Goal: Task Accomplishment & Management: Manage account settings

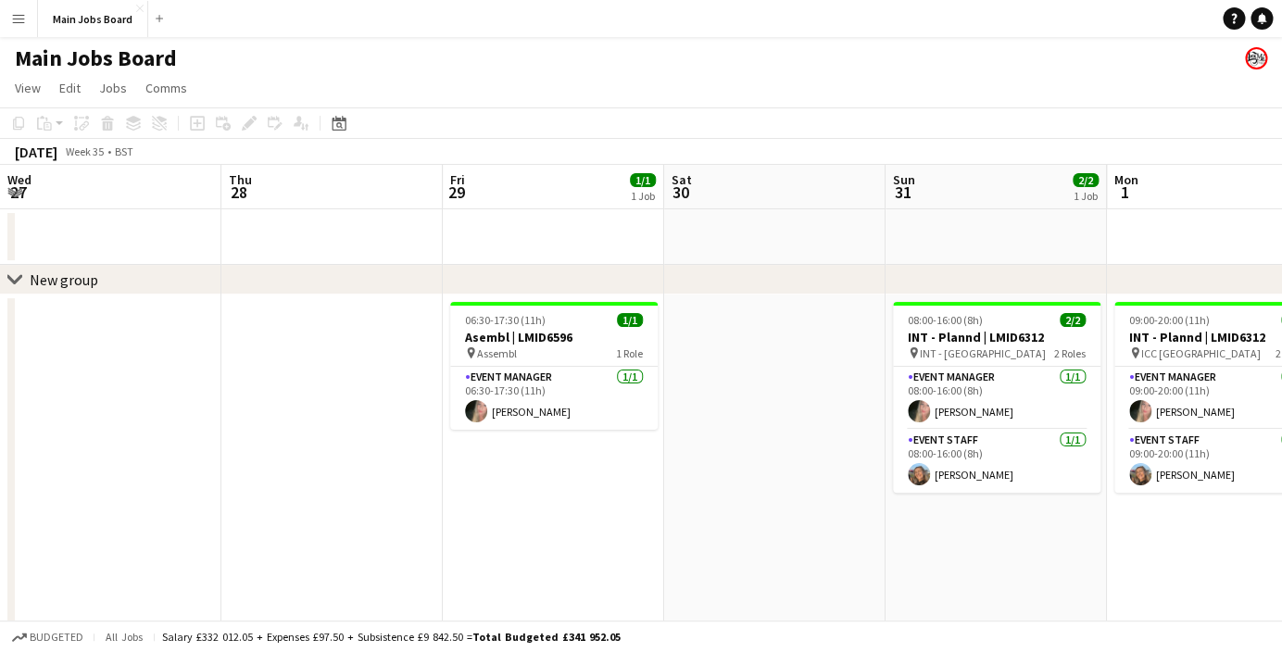
scroll to position [0, 503]
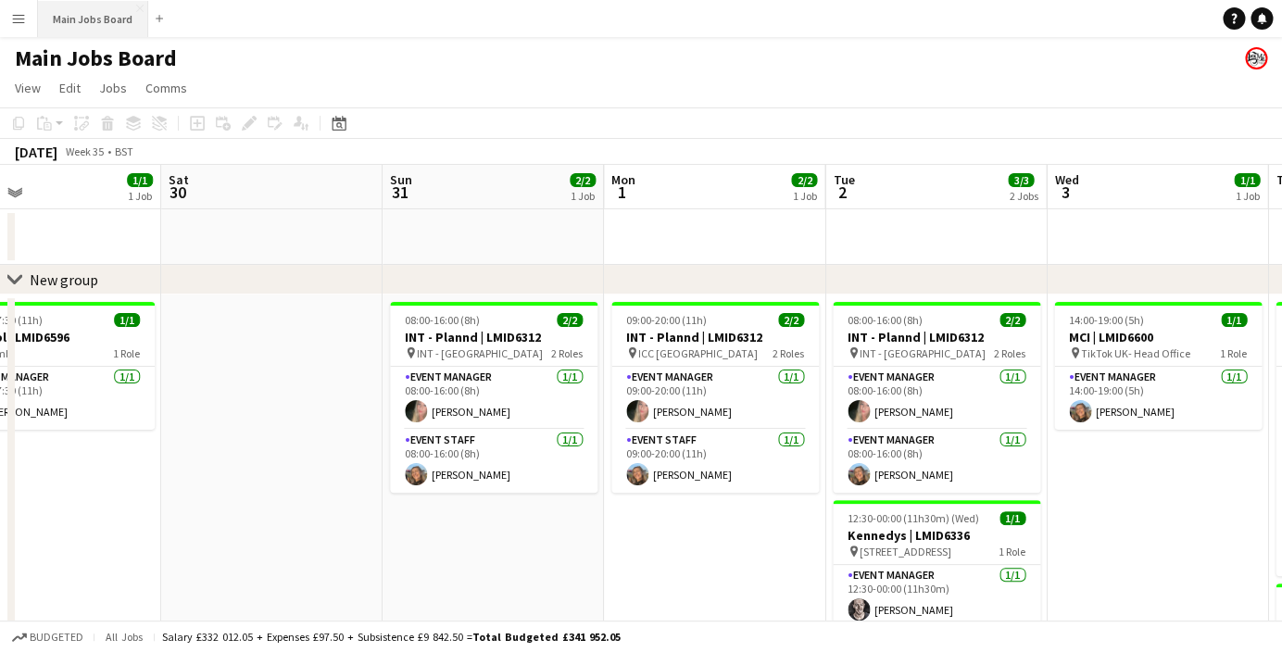
click at [93, 17] on button "Main Jobs Board Close" at bounding box center [93, 19] width 110 height 36
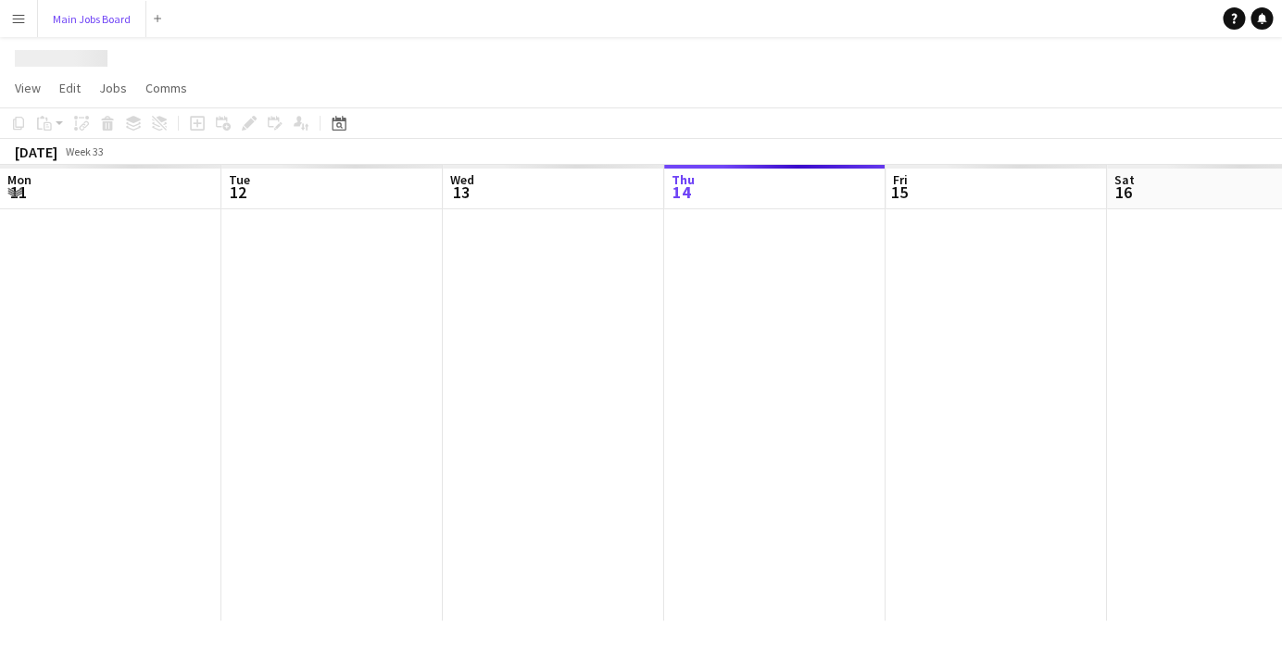
scroll to position [0, 443]
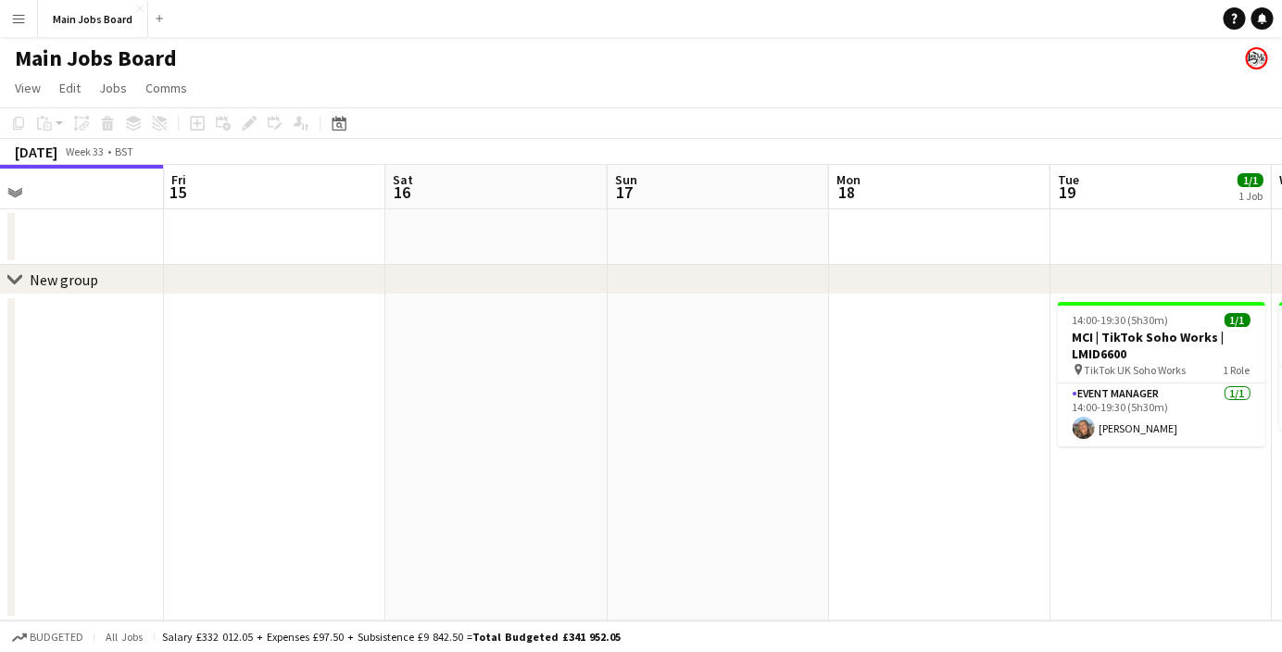
drag, startPoint x: 927, startPoint y: 437, endPoint x: 343, endPoint y: 488, distance: 586.0
click at [367, 487] on app-calendar-viewport "Mon 11 2/2 1 Job Tue 12 Wed 13 Thu 14 Fri 15 Sat 16 Sun 17 Mon 18 Tue 19 1/1 1 …" at bounding box center [641, 393] width 1282 height 456
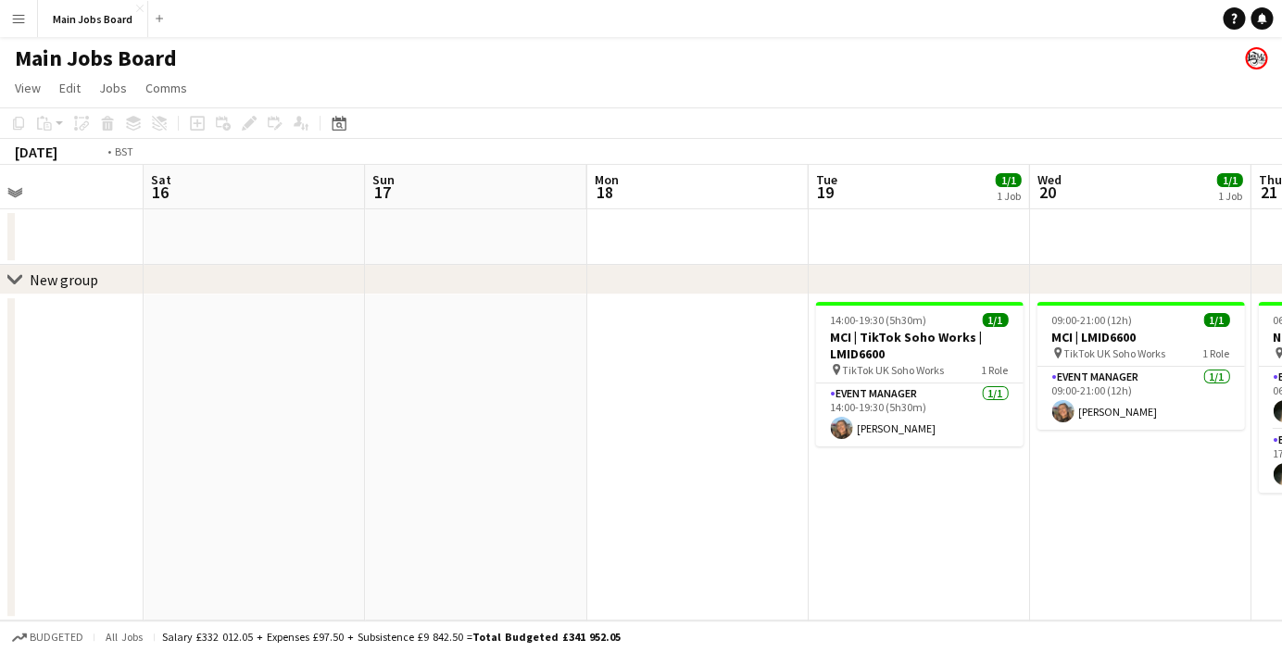
drag, startPoint x: 934, startPoint y: 438, endPoint x: 247, endPoint y: 475, distance: 687.6
click at [260, 475] on app-calendar-viewport "Tue 12 Wed 13 Thu 14 Fri 15 Sat 16 Sun 17 Mon 18 Tue 19 1/1 1 Job Wed 20 1/1 1 …" at bounding box center [641, 393] width 1282 height 456
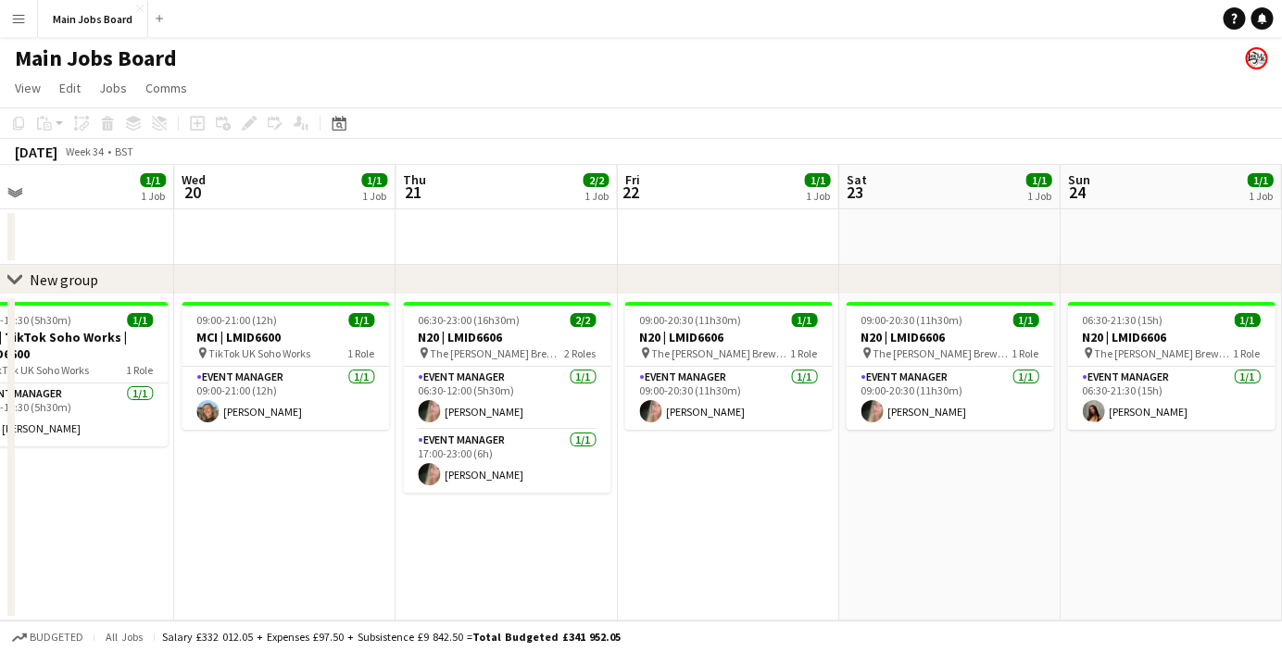
drag, startPoint x: 801, startPoint y: 492, endPoint x: 209, endPoint y: 521, distance: 591.8
click at [221, 521] on app-calendar-viewport "Sat 16 Sun 17 Mon 18 Tue 19 1/1 1 Job Wed 20 1/1 1 Job Thu 21 2/2 1 Job Fri 22 …" at bounding box center [641, 393] width 1282 height 456
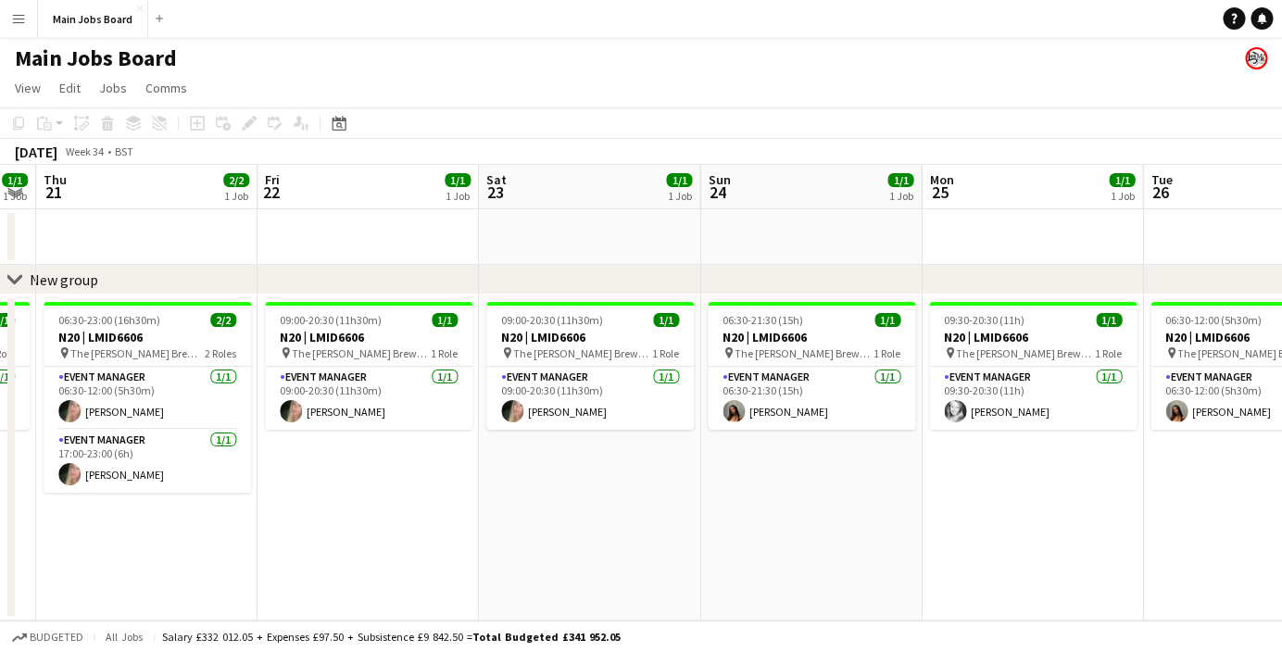
drag, startPoint x: 984, startPoint y: 401, endPoint x: 388, endPoint y: 430, distance: 596.5
click at [404, 430] on app-calendar-viewport "Mon 18 Tue 19 1/1 1 Job Wed 20 1/1 1 Job Thu 21 2/2 1 Job Fri 22 1/1 1 Job Sat …" at bounding box center [641, 393] width 1282 height 456
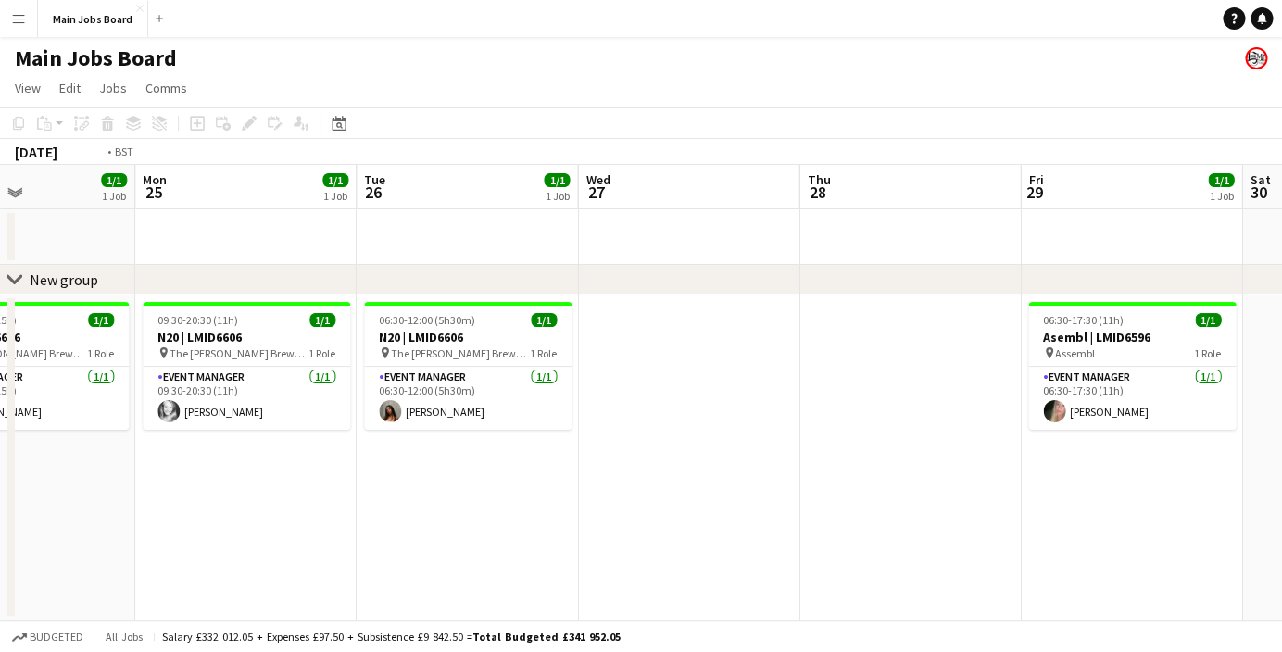
drag, startPoint x: 789, startPoint y: 431, endPoint x: 113, endPoint y: 535, distance: 684.3
click at [122, 534] on app-calendar-viewport "Thu 21 2/2 1 Job Fri 22 1/1 1 Job Sat 23 1/1 1 Job Sun 24 1/1 1 Job Mon 25 1/1 …" at bounding box center [641, 393] width 1282 height 456
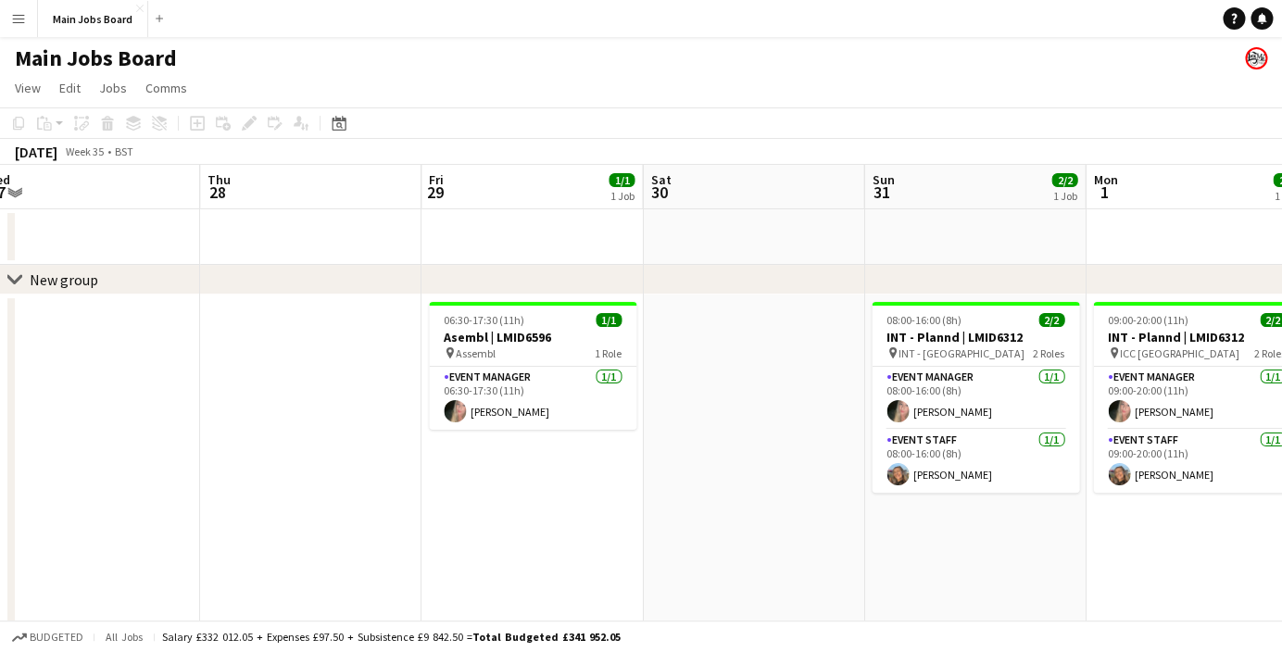
drag, startPoint x: 522, startPoint y: 456, endPoint x: 324, endPoint y: 486, distance: 199.6
click at [327, 486] on app-calendar-viewport "Sun 24 1/1 1 Job Mon 25 1/1 1 Job Tue 26 1/1 1 Job Wed 27 Thu 28 Fri 29 1/1 1 J…" at bounding box center [641, 425] width 1282 height 520
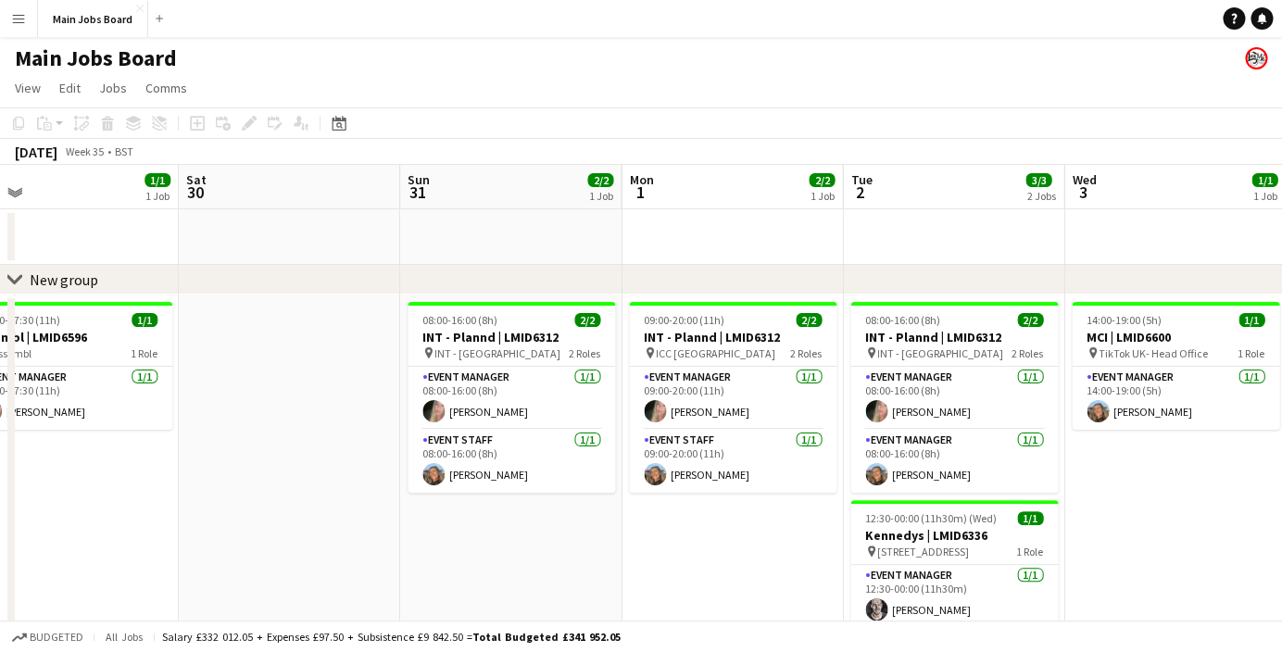
drag, startPoint x: 959, startPoint y: 366, endPoint x: 497, endPoint y: 396, distance: 463.3
click at [501, 396] on app-calendar-viewport "Tue 26 1/1 1 Job Wed 27 Thu 28 Fri 29 1/1 1 Job Sat 30 Sun 31 2/2 1 Job Mon 1 2…" at bounding box center [641, 458] width 1282 height 586
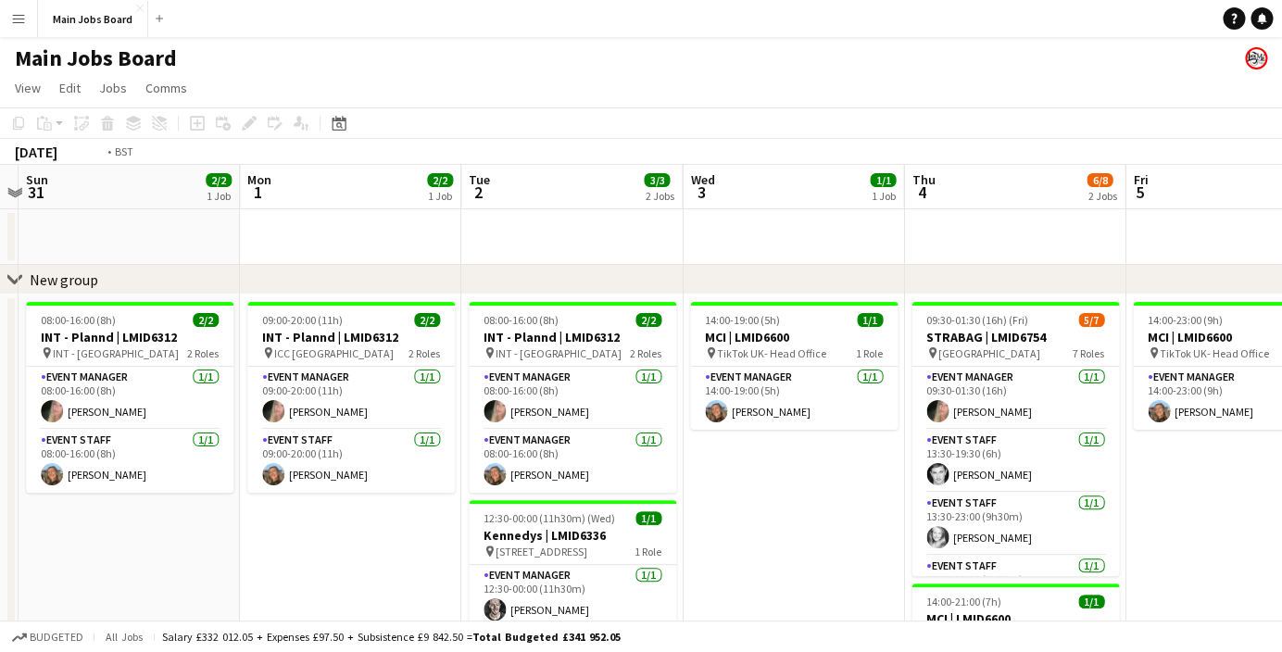
drag, startPoint x: 914, startPoint y: 446, endPoint x: 517, endPoint y: 446, distance: 396.6
click at [536, 446] on app-calendar-viewport "Thu 28 Fri 29 1/1 1 Job Sat 30 Sun 31 2/2 1 Job Mon 1 2/2 1 Job Tue 2 3/3 2 Job…" at bounding box center [641, 458] width 1282 height 586
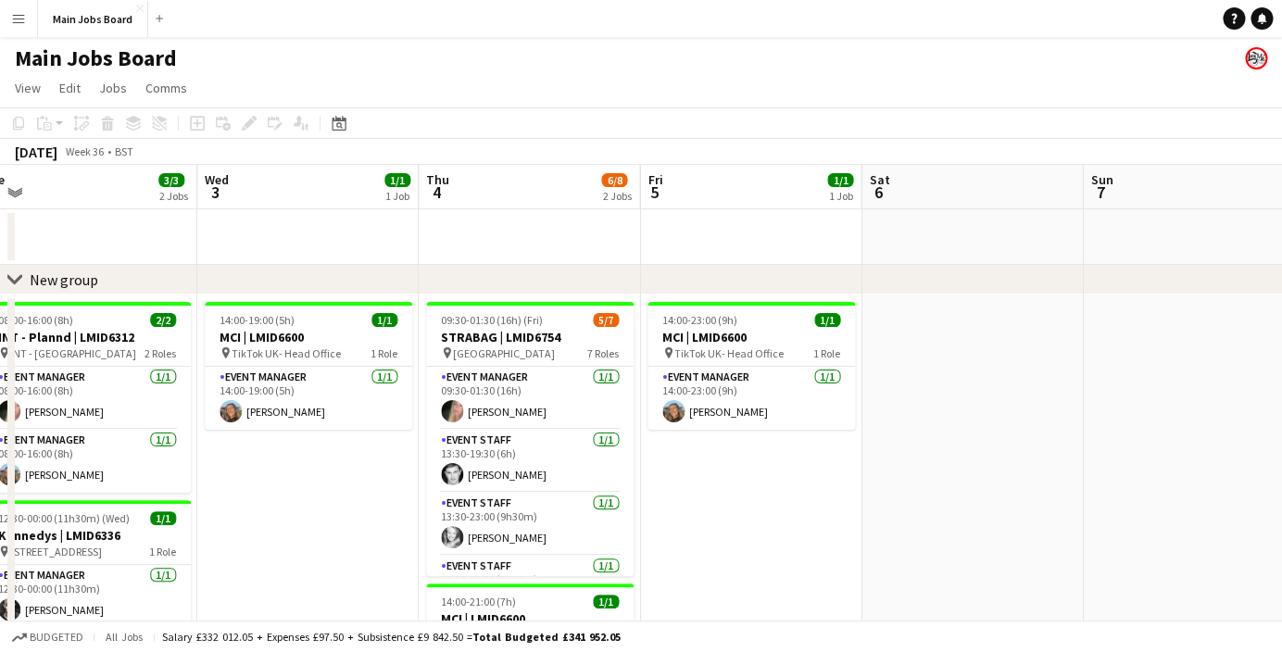
drag, startPoint x: 616, startPoint y: 427, endPoint x: 380, endPoint y: 453, distance: 237.7
click at [386, 453] on app-calendar-viewport "Sat 30 Sun 31 2/2 1 Job Mon 1 2/2 1 Job Tue 2 3/3 2 Jobs Wed 3 1/1 1 Job Thu 4 …" at bounding box center [641, 458] width 1282 height 586
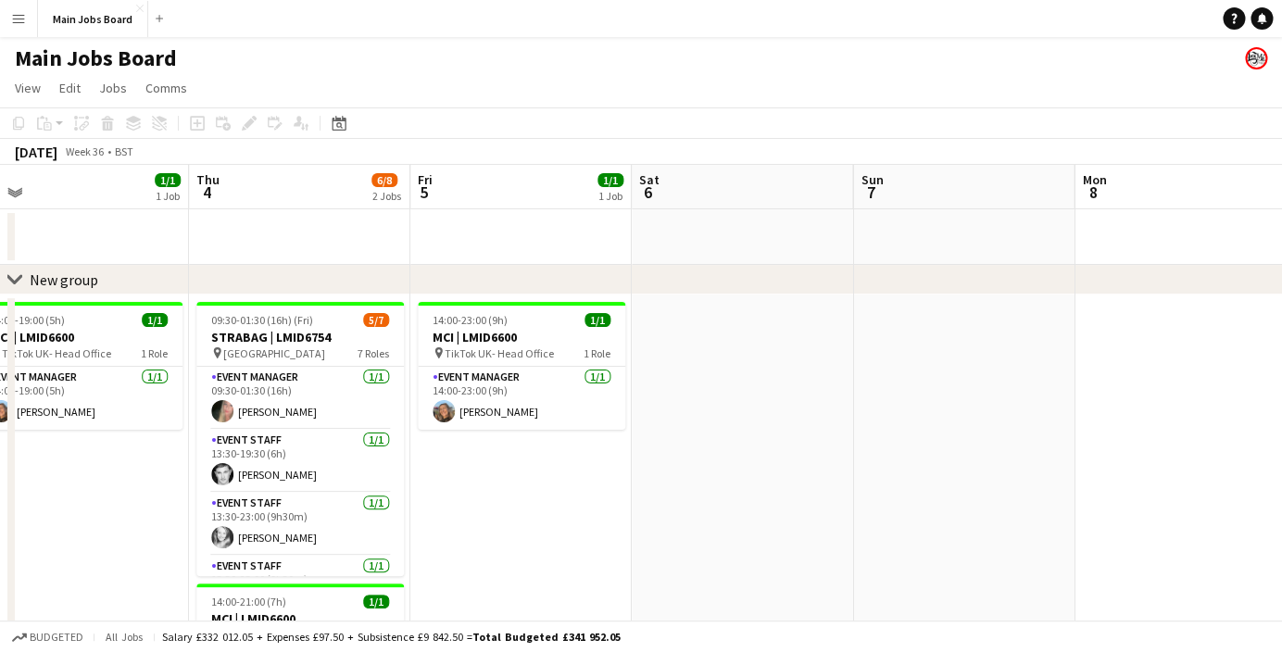
drag, startPoint x: 908, startPoint y: 404, endPoint x: 322, endPoint y: 446, distance: 588.0
click at [384, 446] on app-calendar-viewport "Mon 1 2/2 1 Job Tue 2 3/3 2 Jobs Wed 3 1/1 1 Job Thu 4 6/8 2 Jobs Fri 5 1/1 1 J…" at bounding box center [641, 466] width 1282 height 602
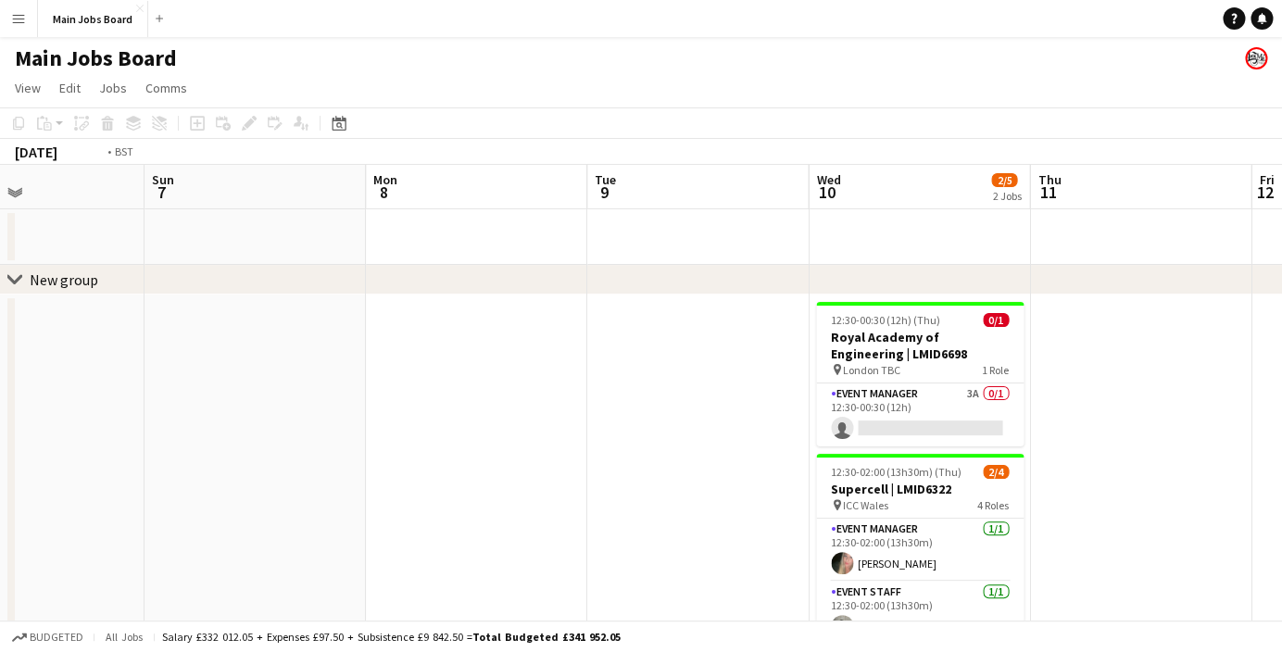
drag, startPoint x: 890, startPoint y: 372, endPoint x: 487, endPoint y: 385, distance: 403.2
click at [509, 385] on app-calendar-viewport "Thu 4 6/8 2 Jobs Fri 5 1/1 1 Job Sat 6 Sun 7 Mon 8 Tue 9 Wed 10 2/5 2 Jobs Thu …" at bounding box center [641, 466] width 1282 height 602
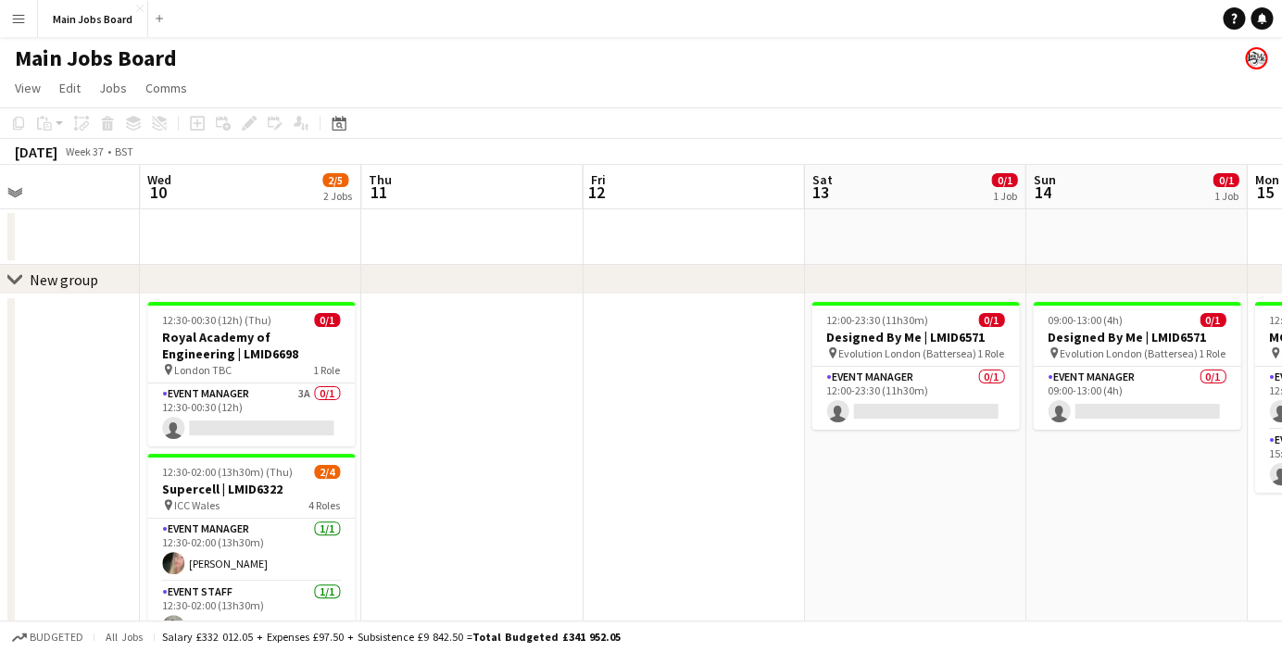
drag, startPoint x: 781, startPoint y: 369, endPoint x: 560, endPoint y: 372, distance: 221.5
click at [586, 372] on app-calendar-viewport "Sat 6 Sun 7 Mon 8 Tue 9 Wed 10 2/5 2 Jobs Thu 11 Fri 12 Sat 13 0/1 1 Job Sun 14…" at bounding box center [641, 466] width 1282 height 602
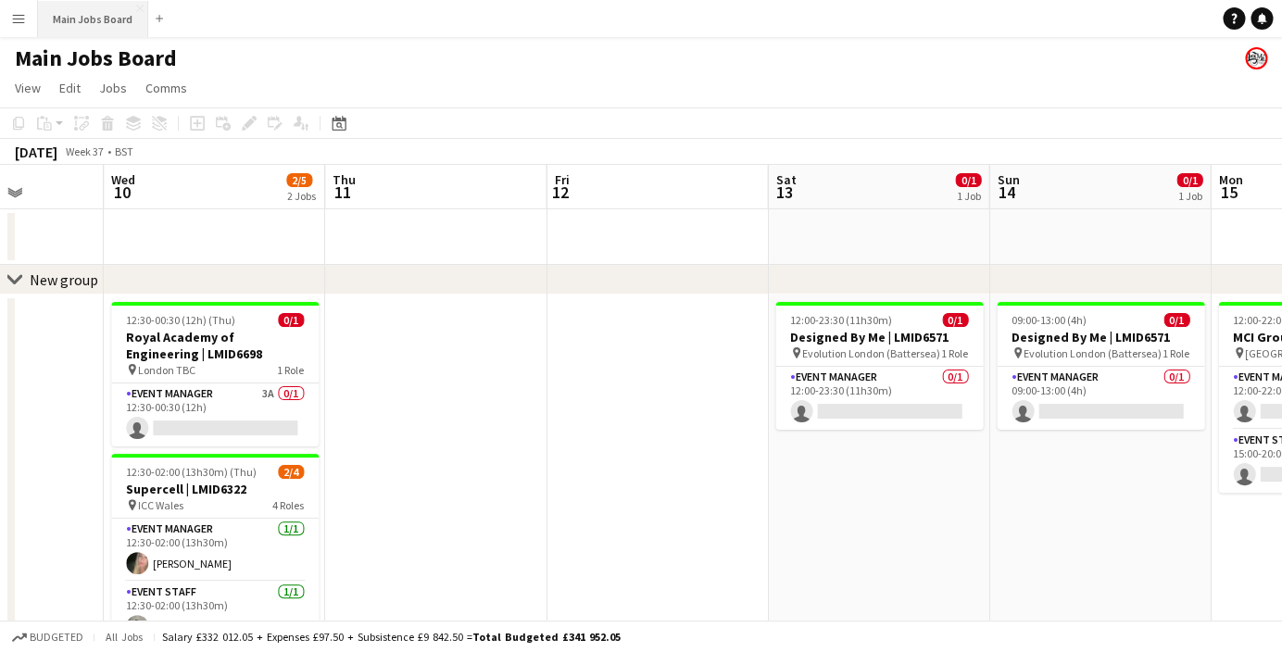
click at [112, 29] on button "Main Jobs Board Close" at bounding box center [93, 19] width 110 height 36
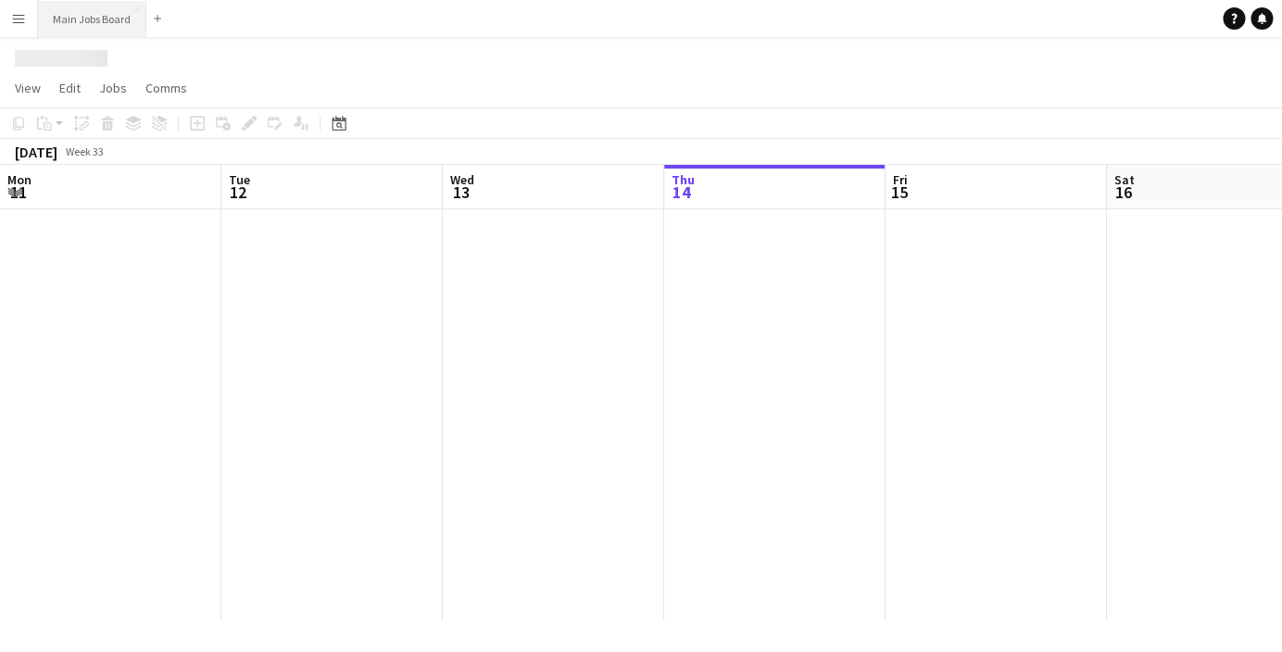
scroll to position [0, 443]
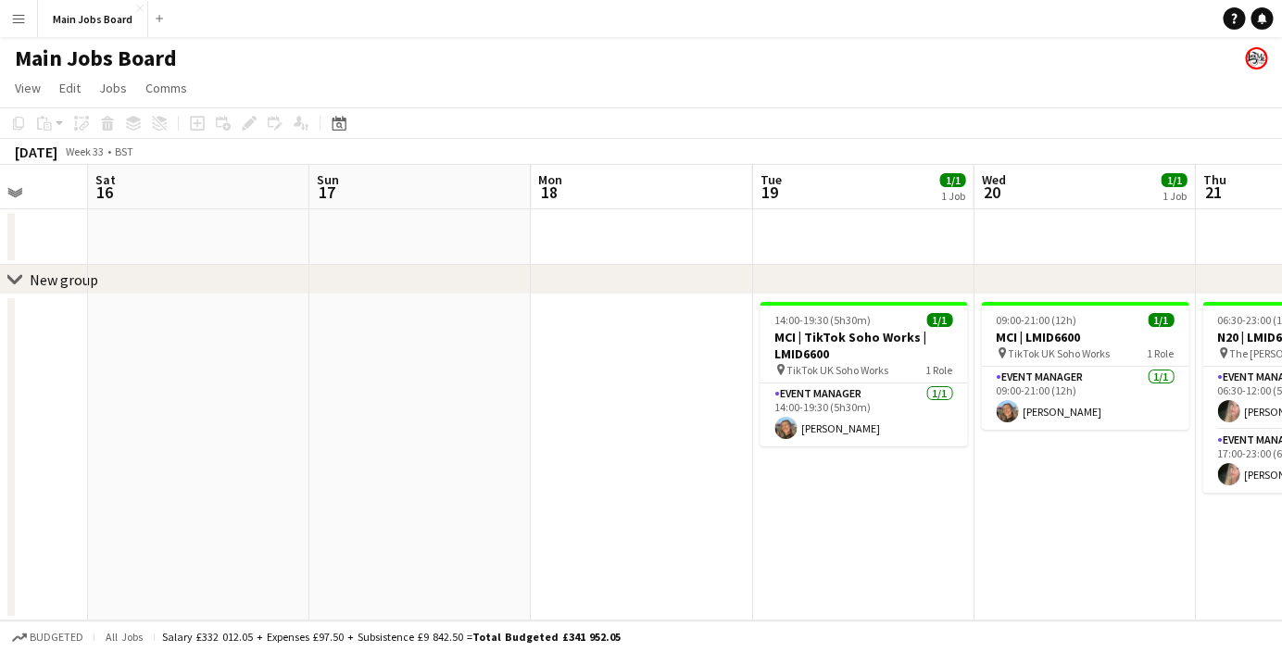
drag, startPoint x: 603, startPoint y: 351, endPoint x: 217, endPoint y: 351, distance: 386.4
click at [220, 351] on app-calendar-viewport "Wed 13 Thu 14 Fri 15 Sat 16 Sun 17 Mon 18 Tue 19 1/1 1 Job Wed 20 1/1 1 Job Thu…" at bounding box center [641, 393] width 1282 height 456
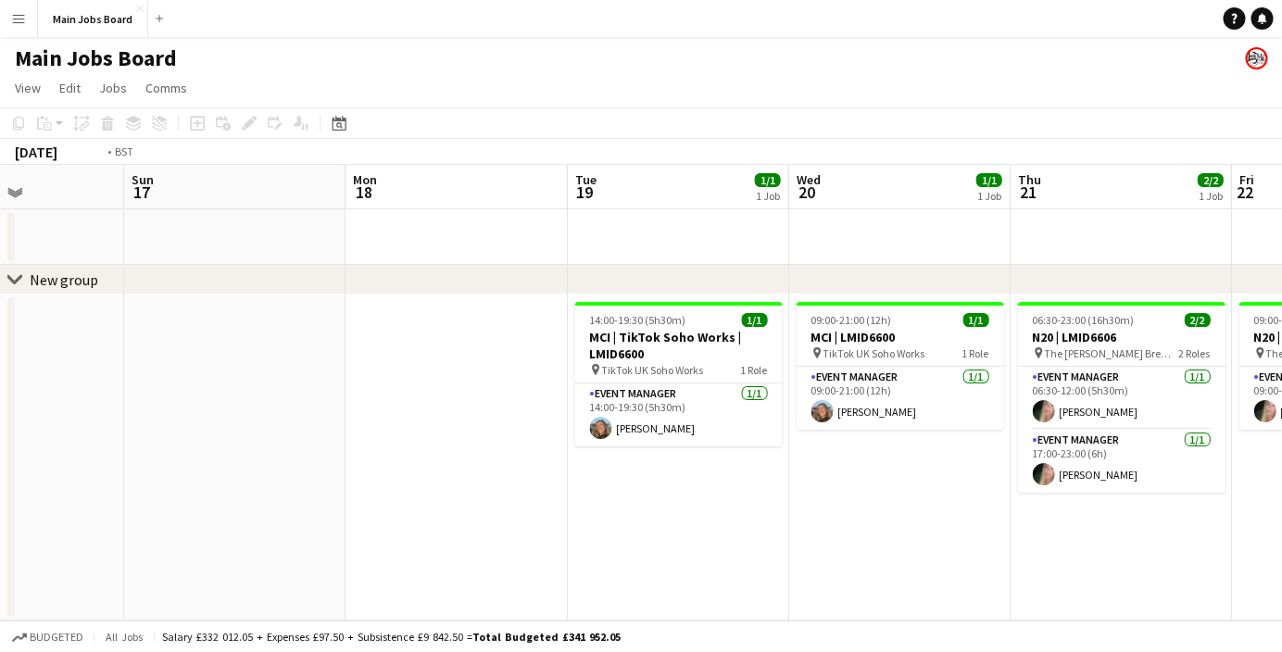
drag, startPoint x: 849, startPoint y: 387, endPoint x: 123, endPoint y: 424, distance: 726.4
click at [162, 423] on app-calendar-viewport "Wed 13 Thu 14 Fri 15 Sat 16 Sun 17 Mon 18 Tue 19 1/1 1 Job Wed 20 1/1 1 Job Thu…" at bounding box center [641, 393] width 1282 height 456
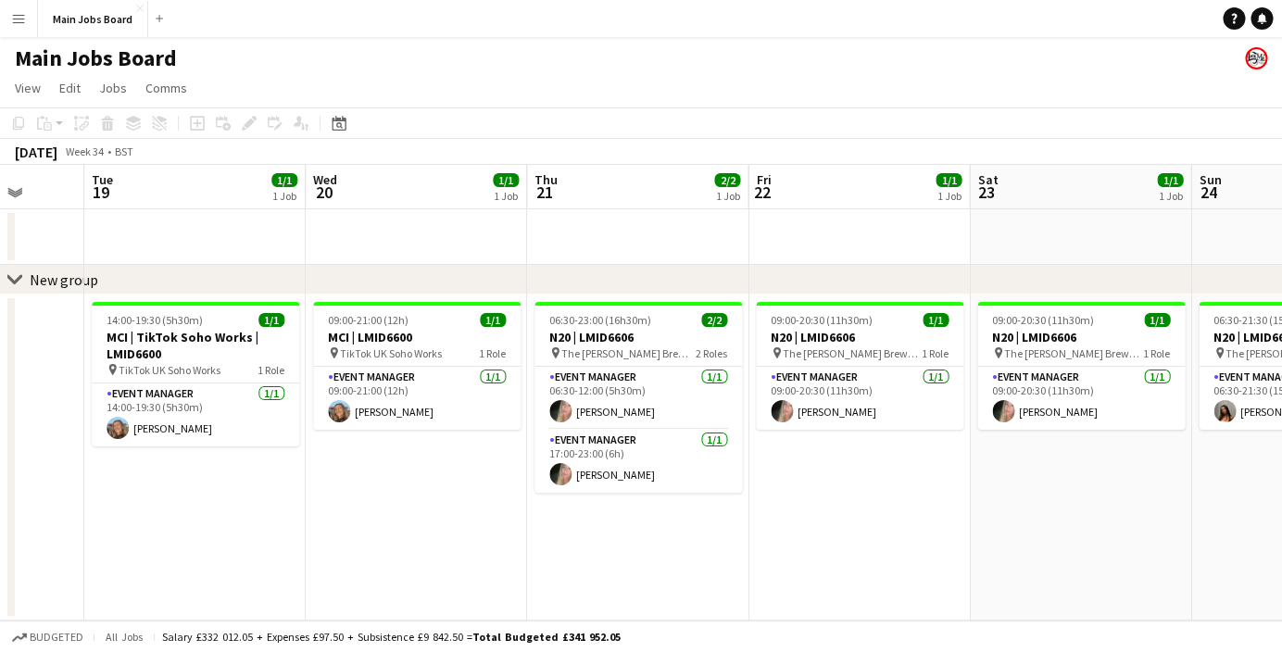
drag, startPoint x: 742, startPoint y: 333, endPoint x: 120, endPoint y: 373, distance: 624.0
click at [167, 373] on app-calendar-viewport "Sat 16 Sun 17 Mon 18 Tue 19 1/1 1 Job Wed 20 1/1 1 Job Thu 21 2/2 1 Job Fri 22 …" at bounding box center [641, 393] width 1282 height 456
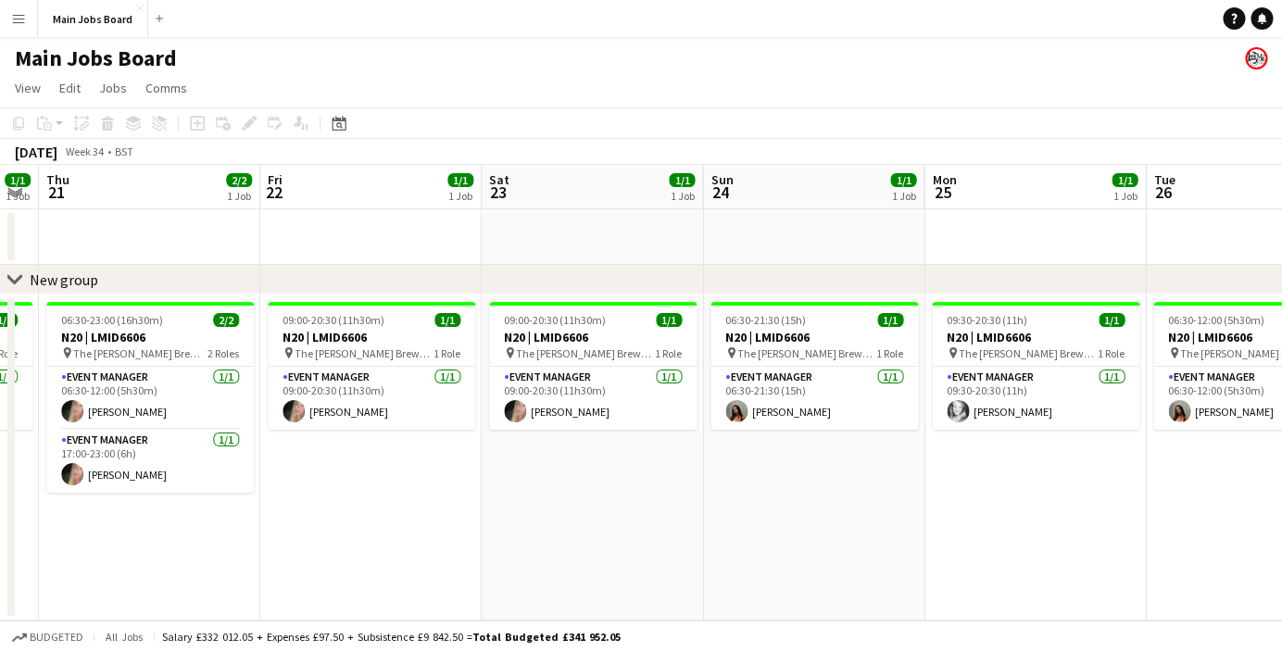
drag, startPoint x: 939, startPoint y: 235, endPoint x: 178, endPoint y: 326, distance: 766.1
click at [181, 326] on app-calendar-viewport "Mon 18 Tue 19 1/1 1 Job Wed 20 1/1 1 Job Thu 21 2/2 1 Job Fri 22 1/1 1 Job Sat …" at bounding box center [641, 393] width 1282 height 456
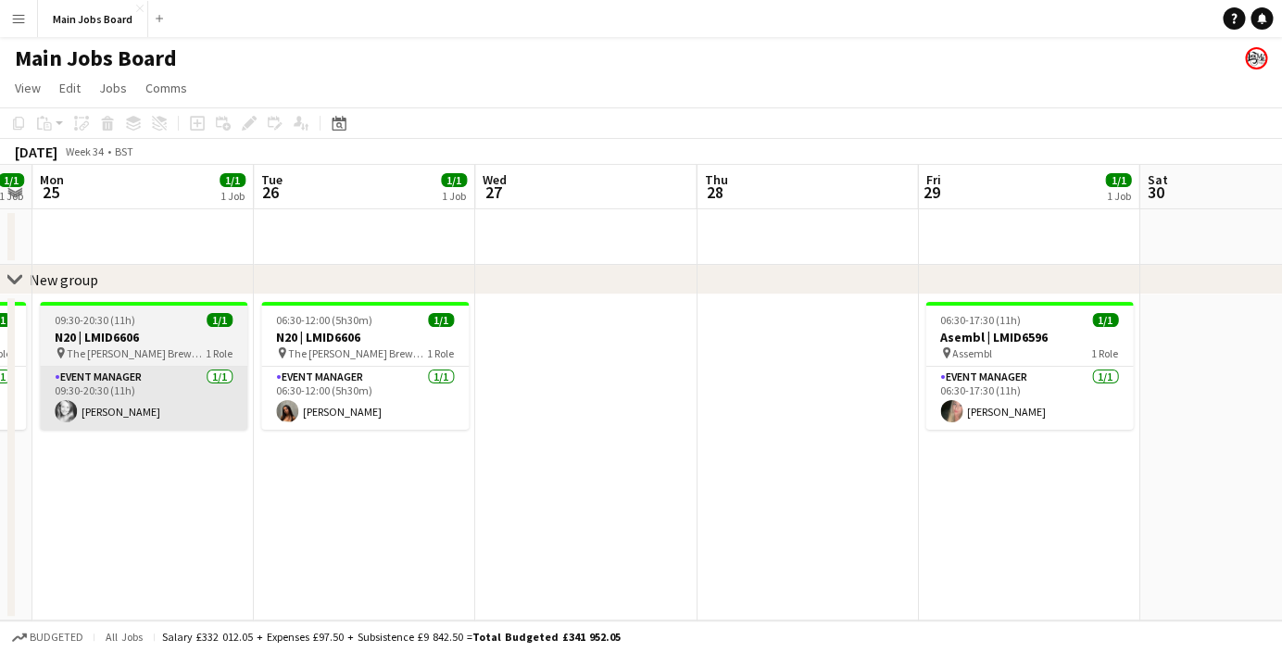
drag, startPoint x: 965, startPoint y: 287, endPoint x: 201, endPoint y: 382, distance: 770.2
click at [218, 382] on div "chevron-right New group Fri 22 1/1 1 Job Sat 23 1/1 1 Job Sun 24 1/1 1 Job Mon …" at bounding box center [641, 393] width 1282 height 456
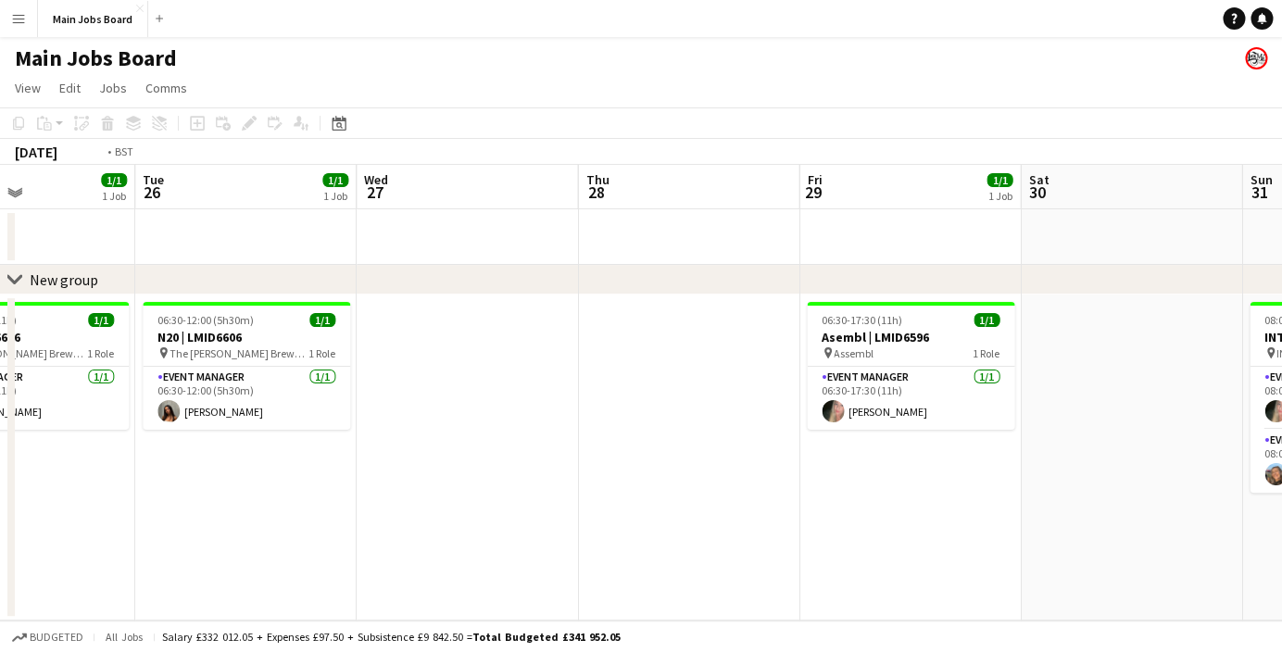
drag, startPoint x: 953, startPoint y: 322, endPoint x: 351, endPoint y: 345, distance: 602.7
click at [384, 345] on app-calendar-viewport "Fri 22 1/1 1 Job Sat 23 1/1 1 Job Sun 24 1/1 1 Job Mon 25 1/1 1 Job Tue 26 1/1 …" at bounding box center [641, 393] width 1282 height 456
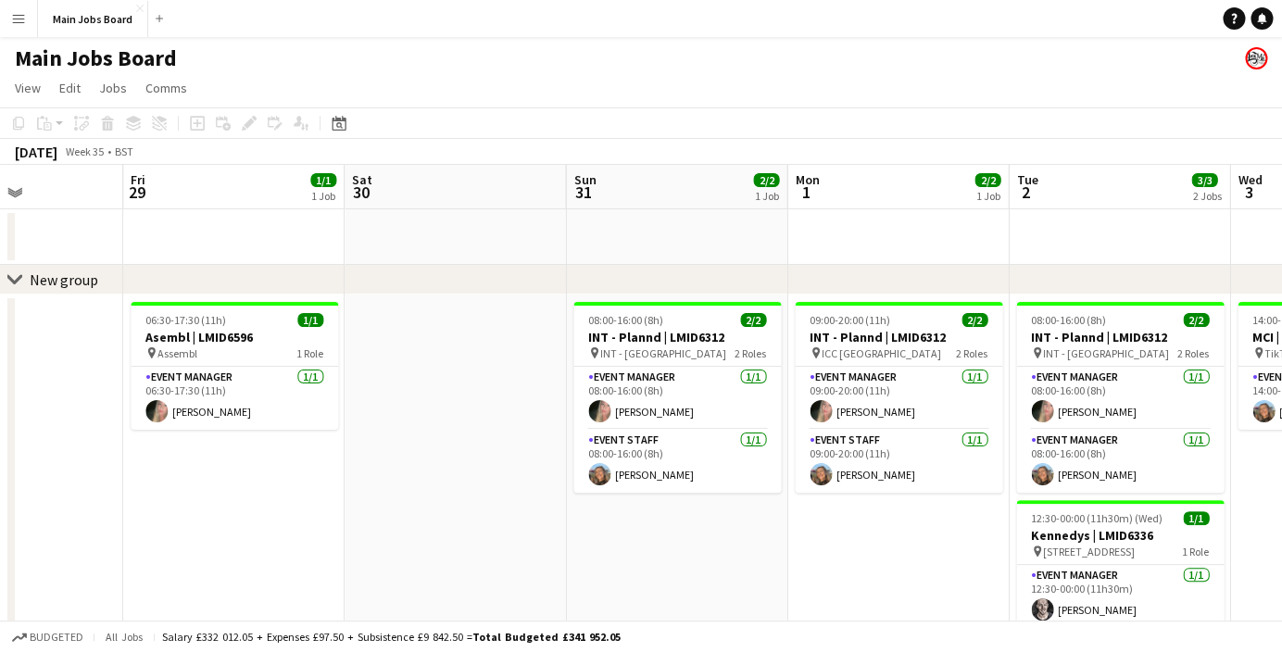
scroll to position [0, 677]
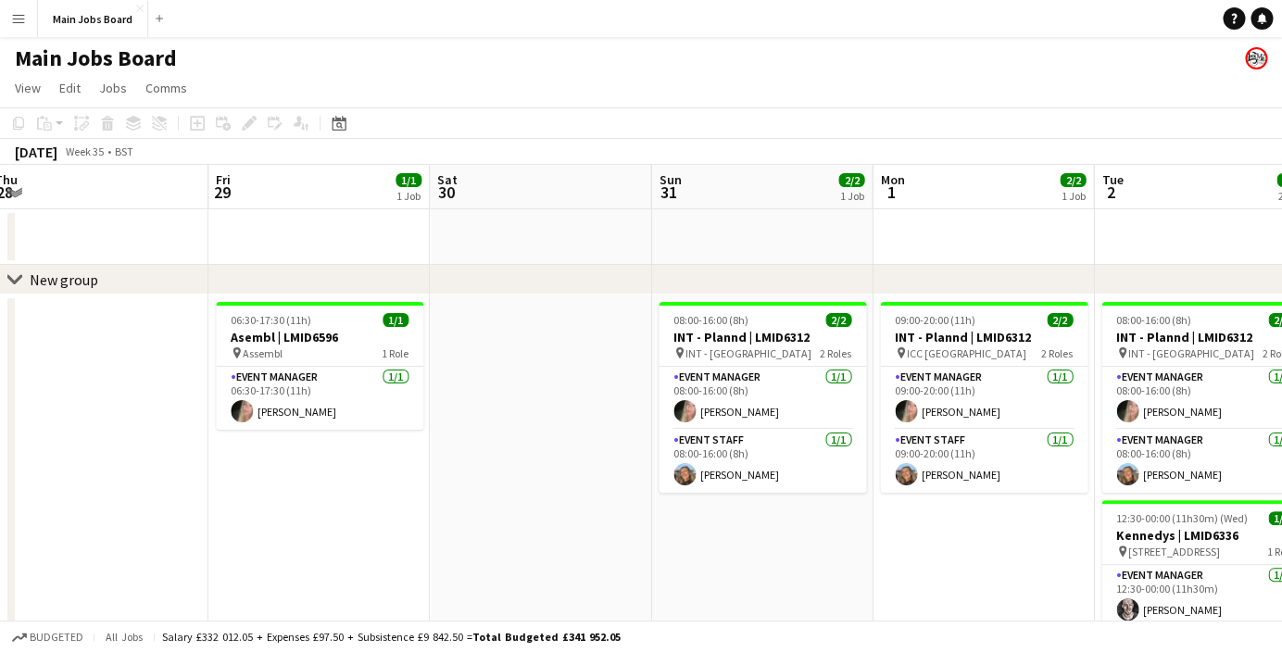
drag, startPoint x: 984, startPoint y: 356, endPoint x: 385, endPoint y: 435, distance: 604.8
click at [405, 435] on app-calendar-viewport "Mon 25 1/1 1 Job Tue 26 1/1 1 Job Wed 27 Thu 28 Fri 29 1/1 1 Job Sat 30 Sun 31 …" at bounding box center [641, 425] width 1282 height 520
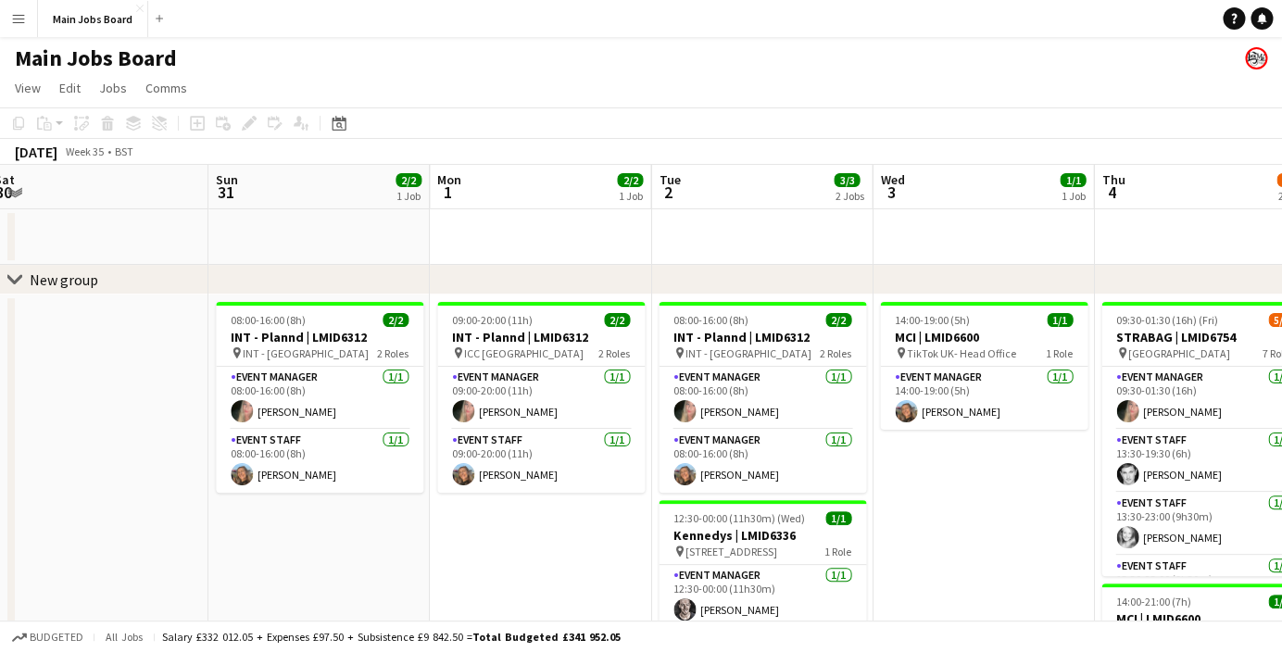
scroll to position [0, 706]
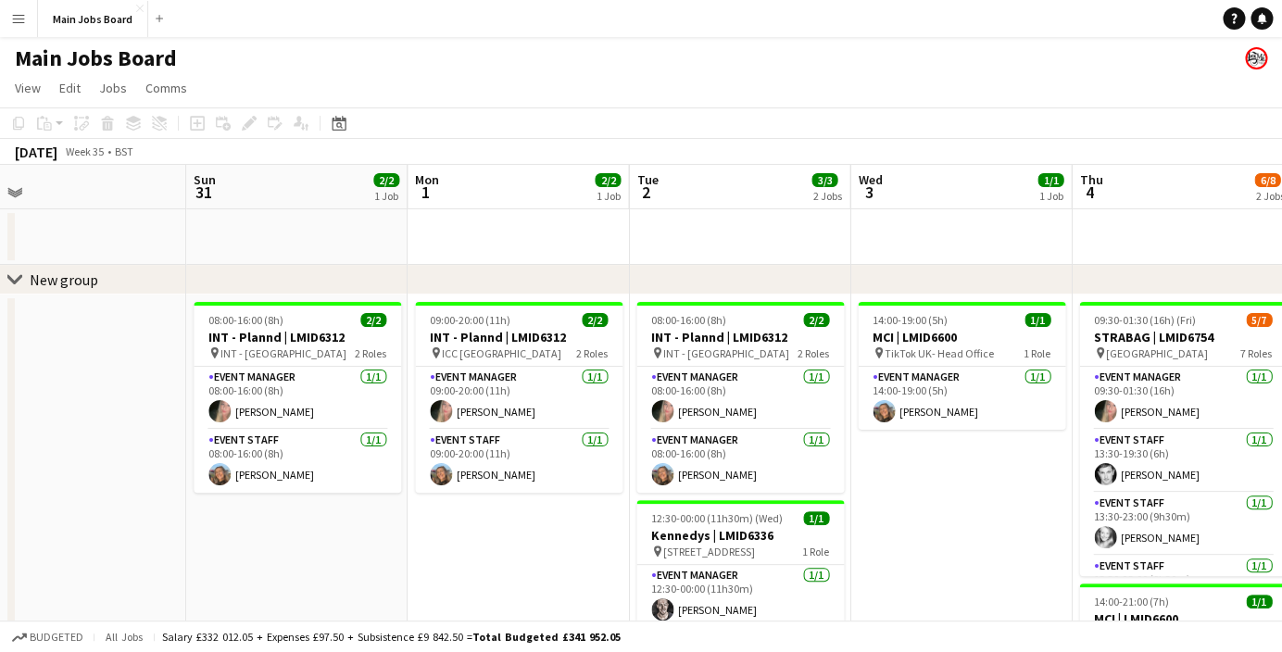
drag, startPoint x: 737, startPoint y: 465, endPoint x: 565, endPoint y: 465, distance: 171.4
click at [578, 465] on app-calendar-viewport "Wed 27 Thu 28 Fri 29 1/1 1 Job Sat 30 Sun 31 2/2 1 Job Mon 1 2/2 1 Job Tue 2 3/…" at bounding box center [641, 458] width 1282 height 586
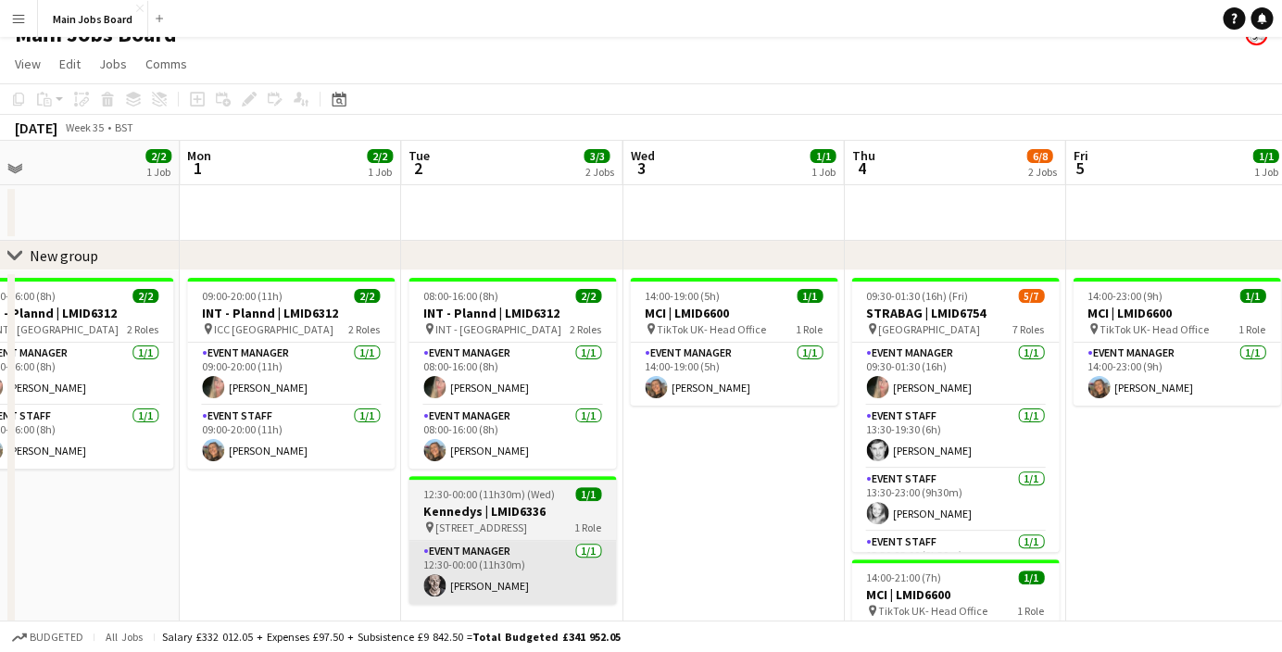
scroll to position [0, 0]
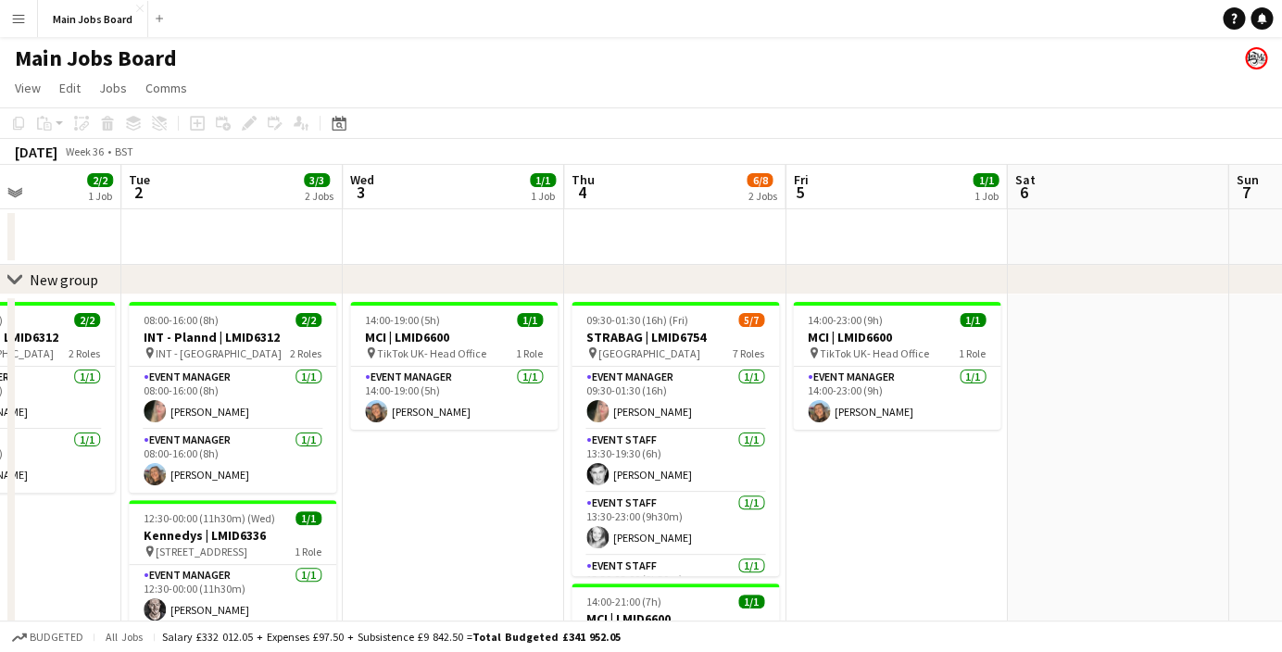
drag, startPoint x: 757, startPoint y: 460, endPoint x: 329, endPoint y: 485, distance: 428.7
click at [343, 484] on app-calendar-viewport "Sat 30 Sun 31 2/2 1 Job Mon 1 2/2 1 Job Tue 2 3/3 2 Jobs Wed 3 1/1 1 Job Thu 4 …" at bounding box center [641, 458] width 1282 height 586
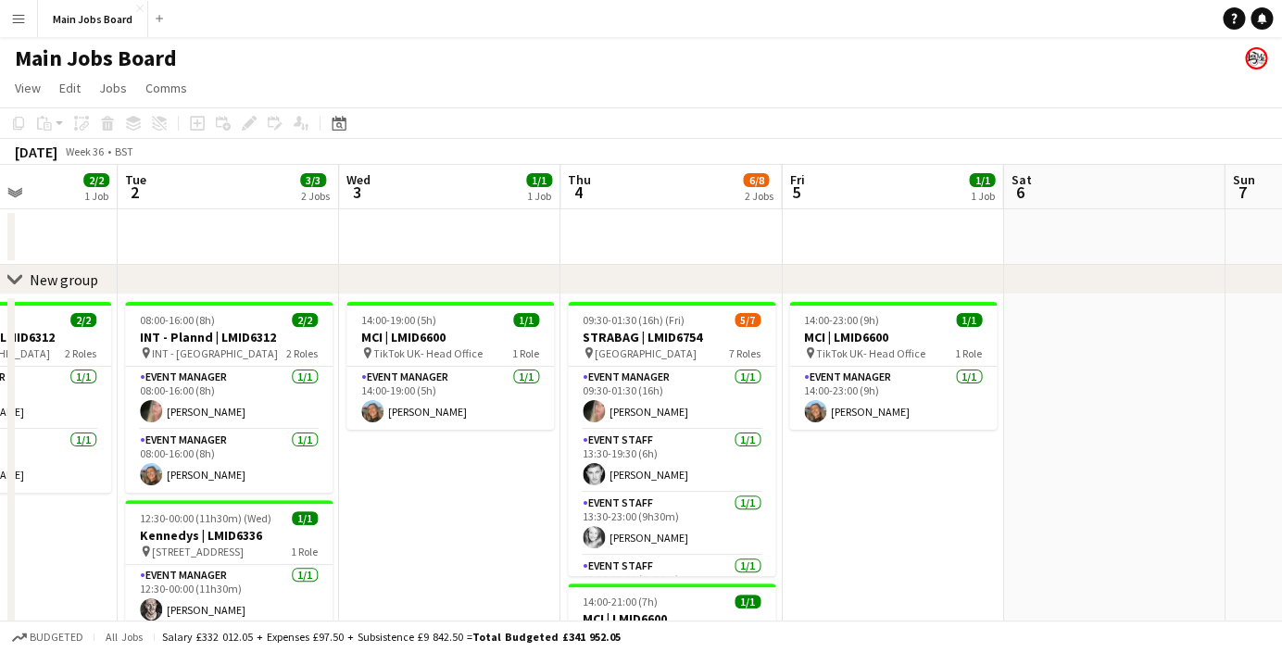
drag, startPoint x: 903, startPoint y: 374, endPoint x: 351, endPoint y: 442, distance: 556.4
click at [370, 442] on app-calendar-viewport "Sat 30 Sun 31 2/2 1 Job Mon 1 2/2 1 Job Tue 2 3/3 2 Jobs Wed 3 1/1 1 Job Thu 4 …" at bounding box center [641, 458] width 1282 height 586
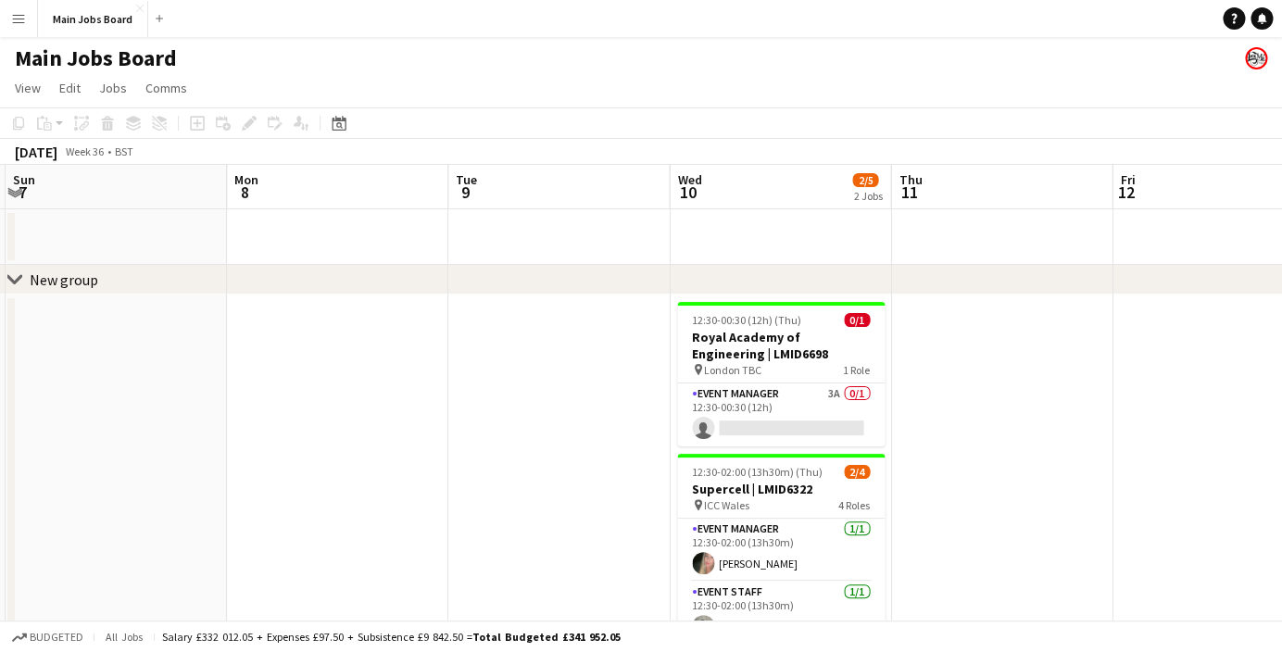
drag, startPoint x: 660, startPoint y: 468, endPoint x: 410, endPoint y: 475, distance: 249.4
click at [415, 475] on app-calendar-viewport "Thu 4 6/8 2 Jobs Fri 5 1/1 1 Job Sat 6 Sun 7 Mon 8 Tue 9 Wed 10 2/5 2 Jobs Thu …" at bounding box center [641, 466] width 1282 height 602
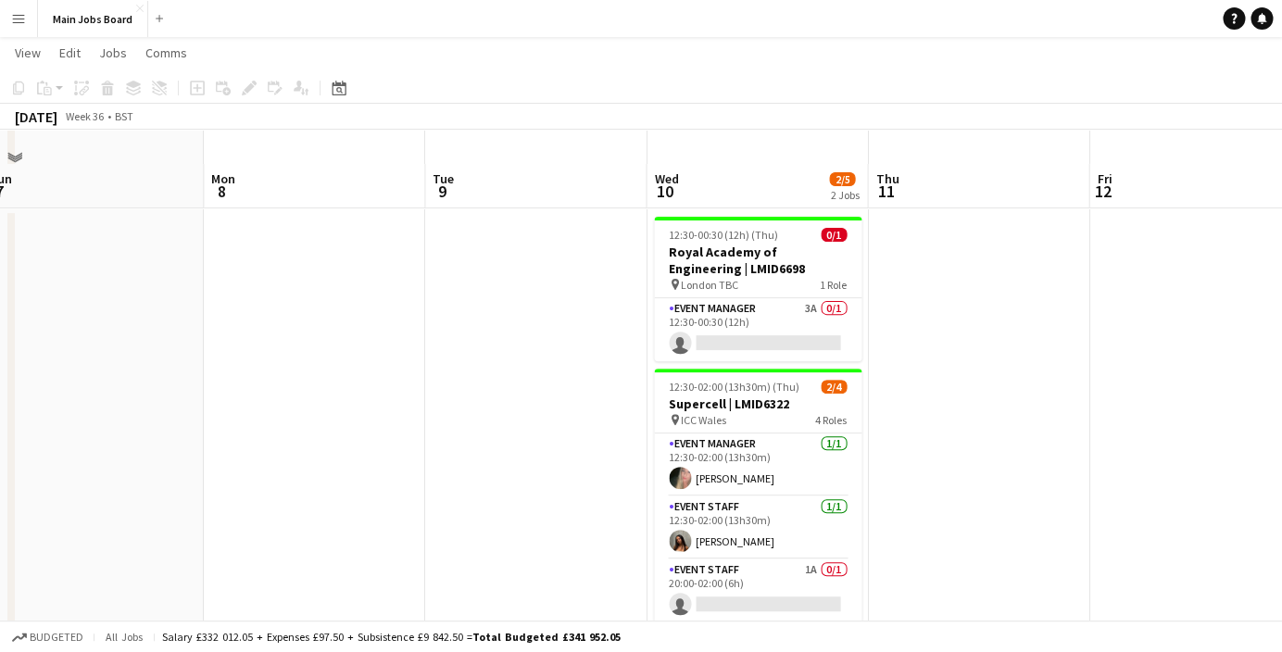
scroll to position [82, 0]
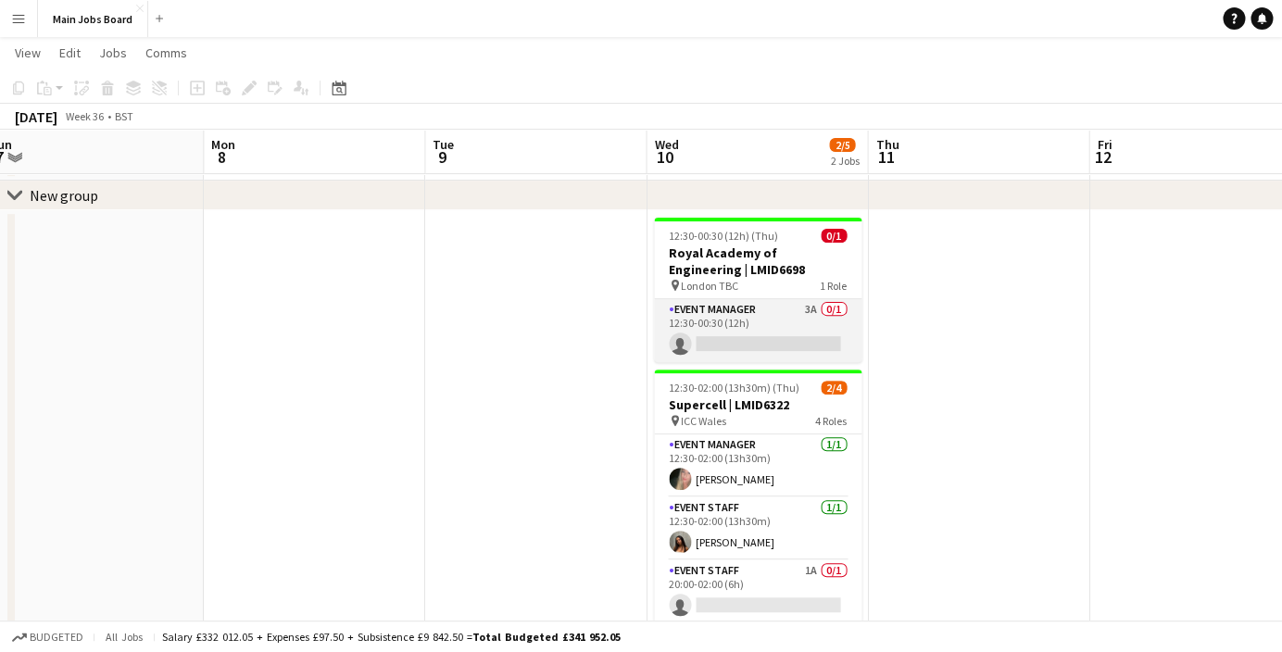
click at [822, 311] on app-card-role "Event Manager 3A 0/1 12:30-00:30 (12h) single-neutral-actions" at bounding box center [758, 330] width 208 height 63
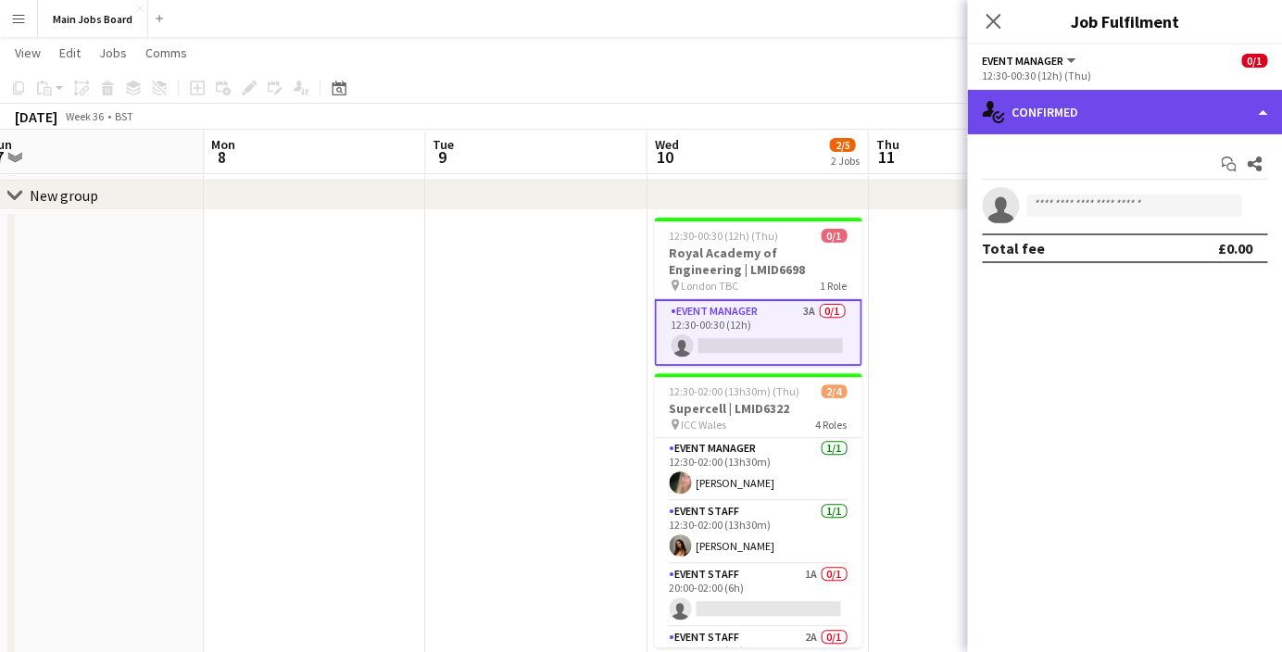
click at [1079, 108] on div "single-neutral-actions-check-2 Confirmed" at bounding box center [1124, 112] width 315 height 44
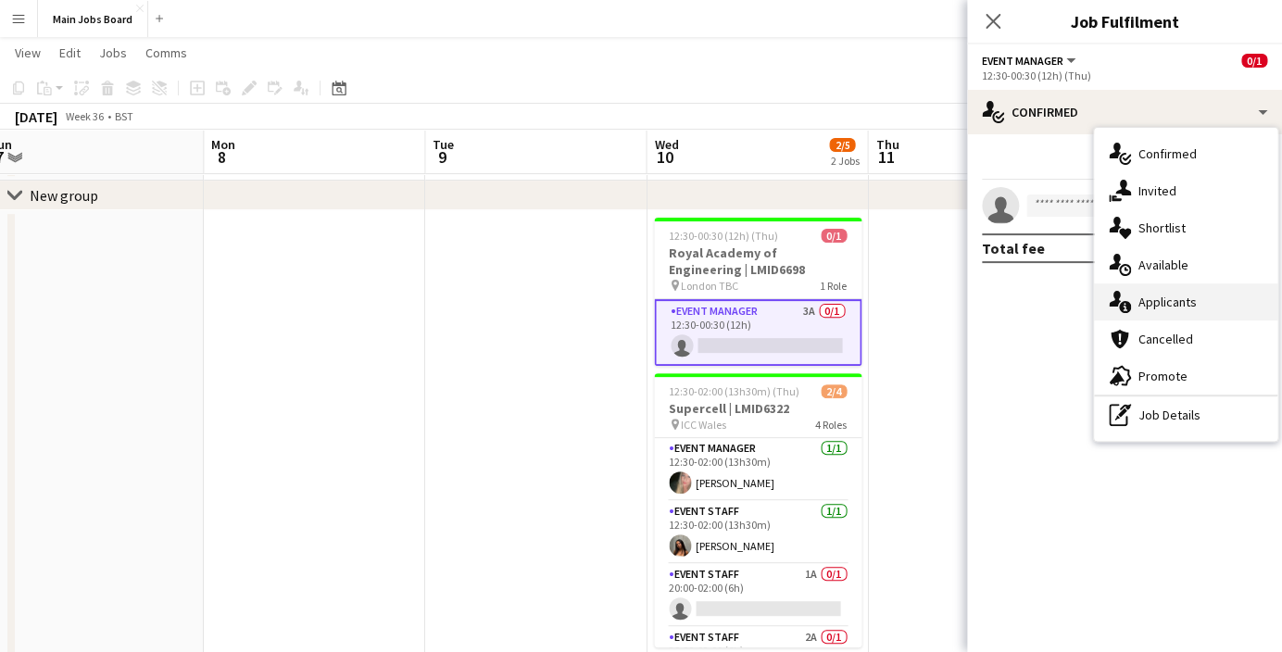
click at [1166, 314] on div "single-neutral-actions-information Applicants" at bounding box center [1185, 302] width 183 height 37
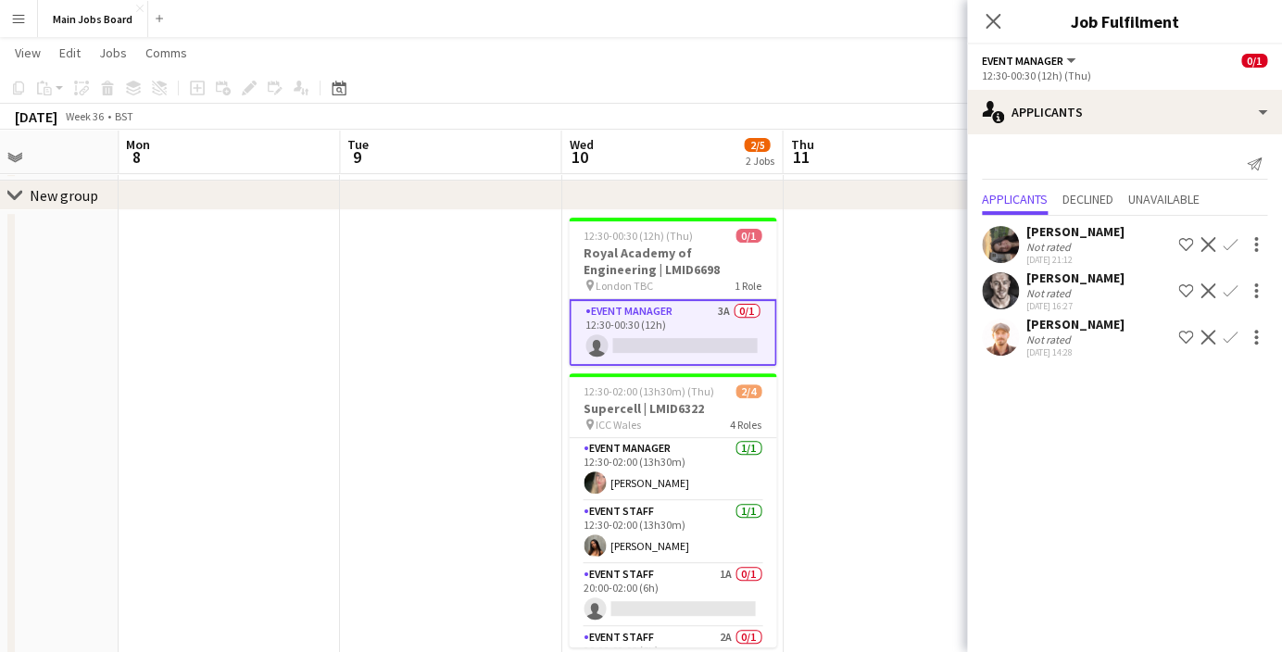
scroll to position [0, 569]
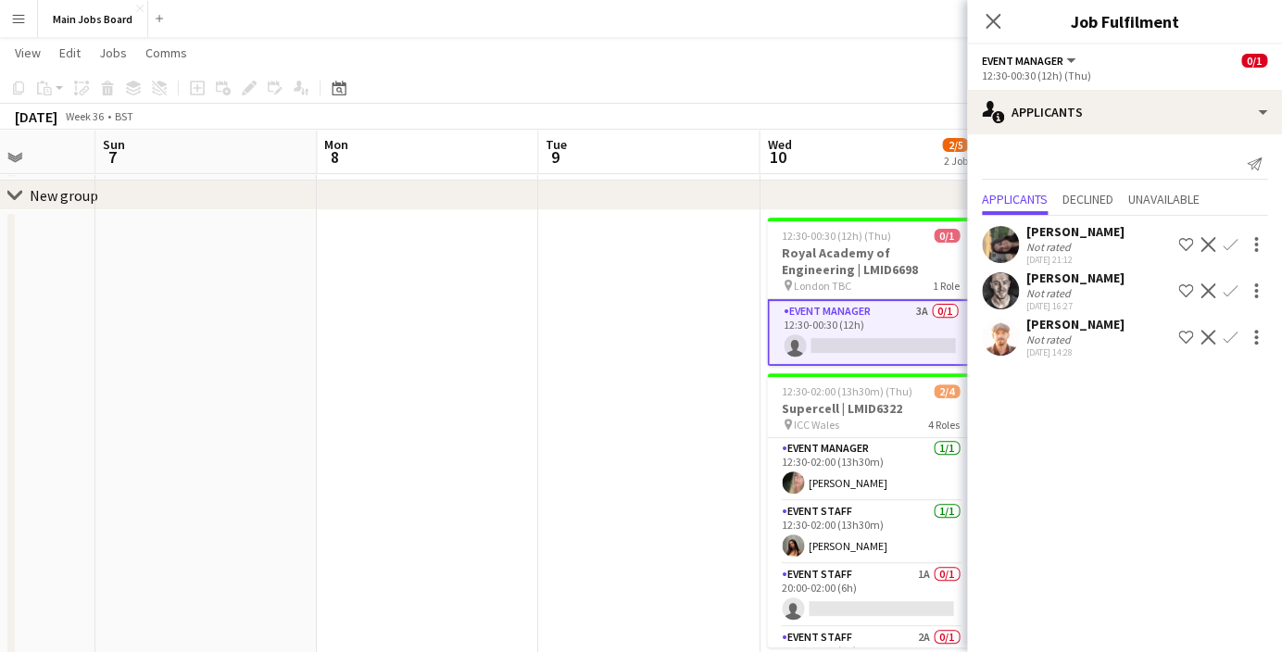
drag, startPoint x: 528, startPoint y: 463, endPoint x: 419, endPoint y: 463, distance: 109.3
click at [420, 463] on app-calendar-viewport "Thu 4 6/8 2 Jobs Fri 5 1/1 1 Job Sat 6 Sun 7 Mon 8 Tue 9 Wed 10 2/5 2 Jobs Thu …" at bounding box center [641, 336] width 1282 height 693
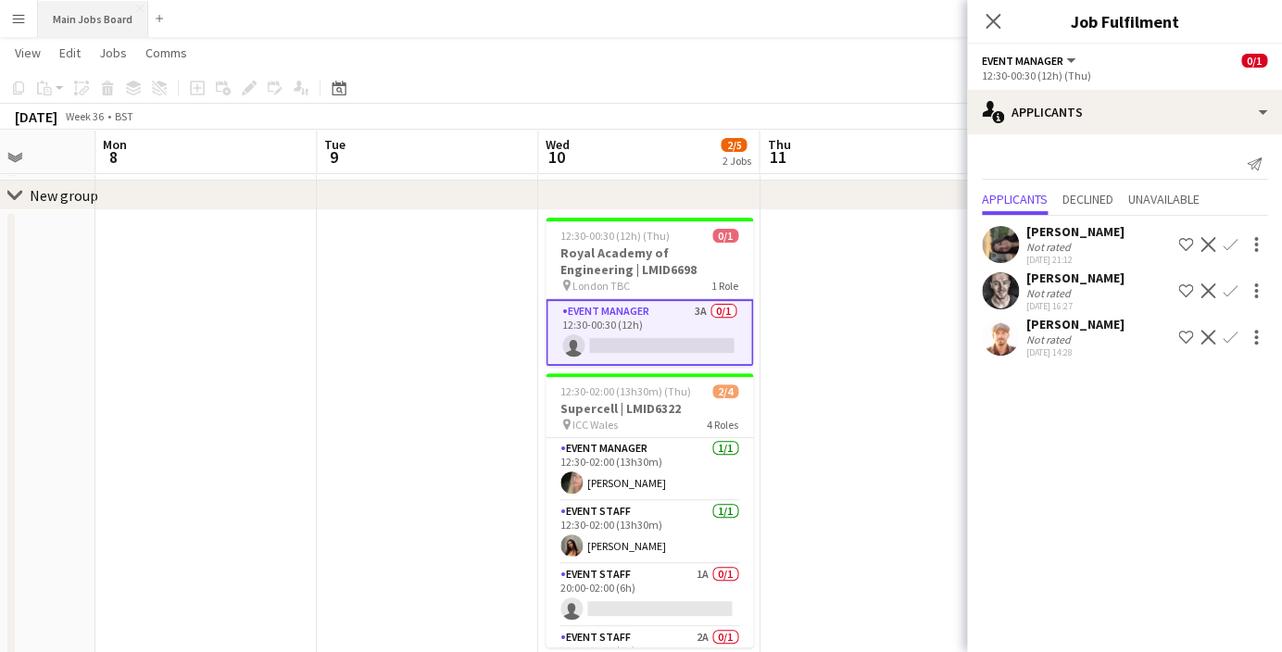
click at [61, 12] on button "Main Jobs Board Close" at bounding box center [93, 19] width 110 height 36
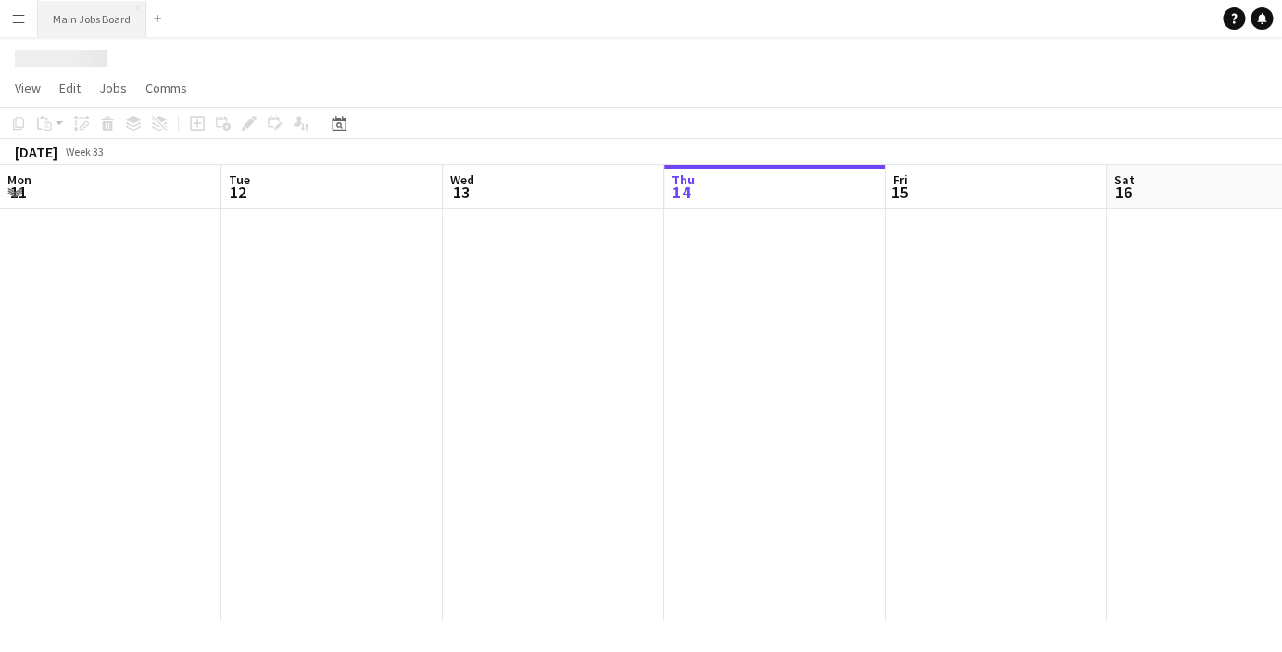
scroll to position [0, 443]
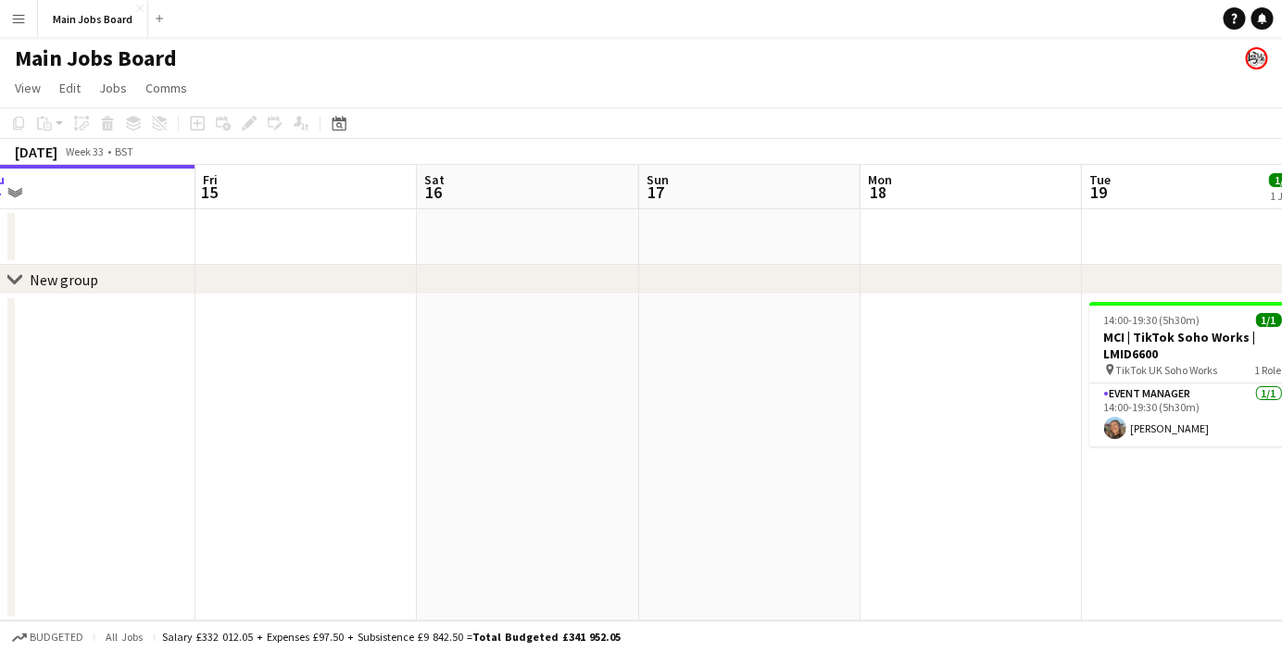
drag, startPoint x: 759, startPoint y: 424, endPoint x: 25, endPoint y: 432, distance: 733.9
click at [49, 432] on app-calendar-viewport "Mon 11 2/2 1 Job Tue 12 Wed 13 Thu 14 Fri 15 Sat 16 Sun 17 Mon 18 Tue 19 1/1 1 …" at bounding box center [641, 393] width 1282 height 456
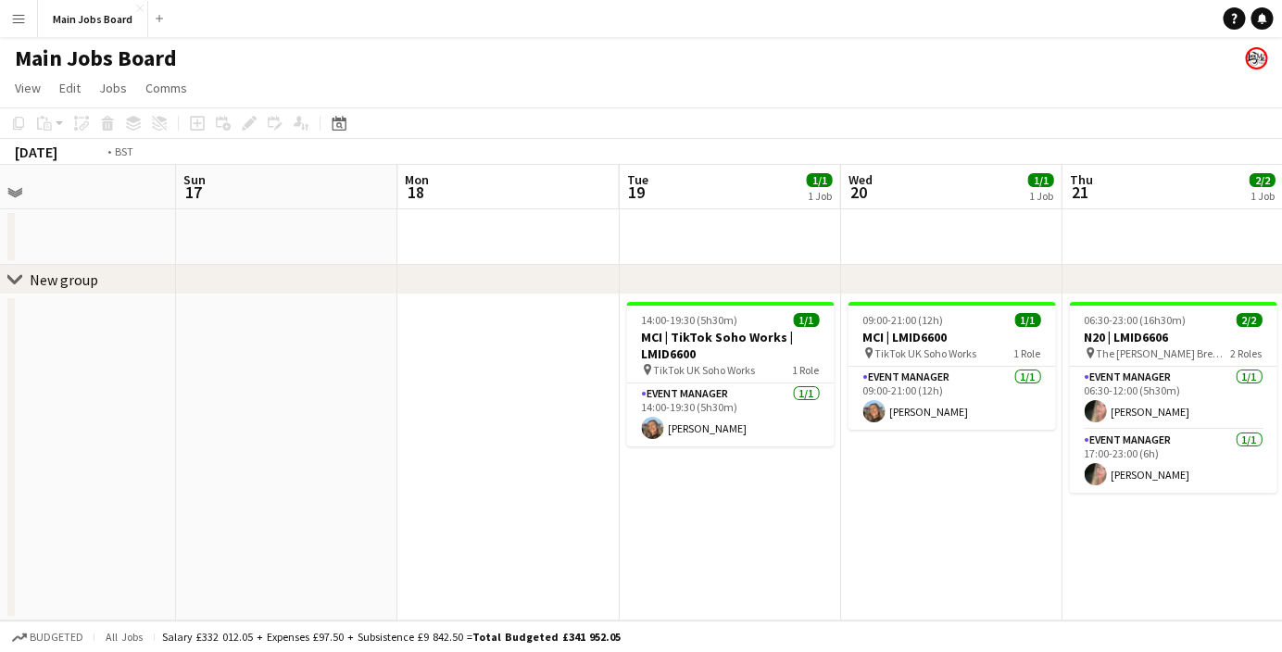
drag, startPoint x: 685, startPoint y: 326, endPoint x: 116, endPoint y: 357, distance: 569.7
click at [169, 357] on app-calendar-viewport "Wed 13 Thu 14 Fri 15 Sat 16 Sun 17 Mon 18 Tue 19 1/1 1 Job Wed 20 1/1 1 Job Thu…" at bounding box center [641, 393] width 1282 height 456
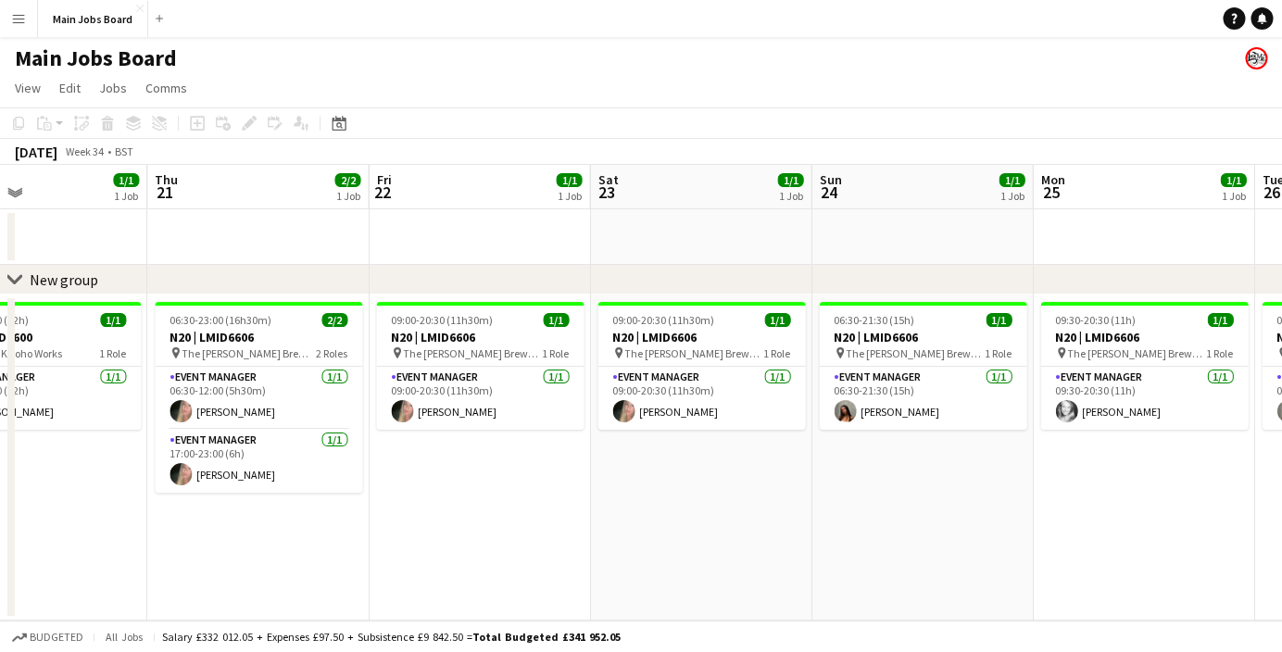
drag, startPoint x: 893, startPoint y: 389, endPoint x: 238, endPoint y: 407, distance: 655.3
click at [303, 407] on app-calendar-viewport "Sat 16 Sun 17 Mon 18 Tue 19 1/1 1 Job Wed 20 1/1 1 Job Thu 21 2/2 1 Job Fri 22 …" at bounding box center [641, 393] width 1282 height 456
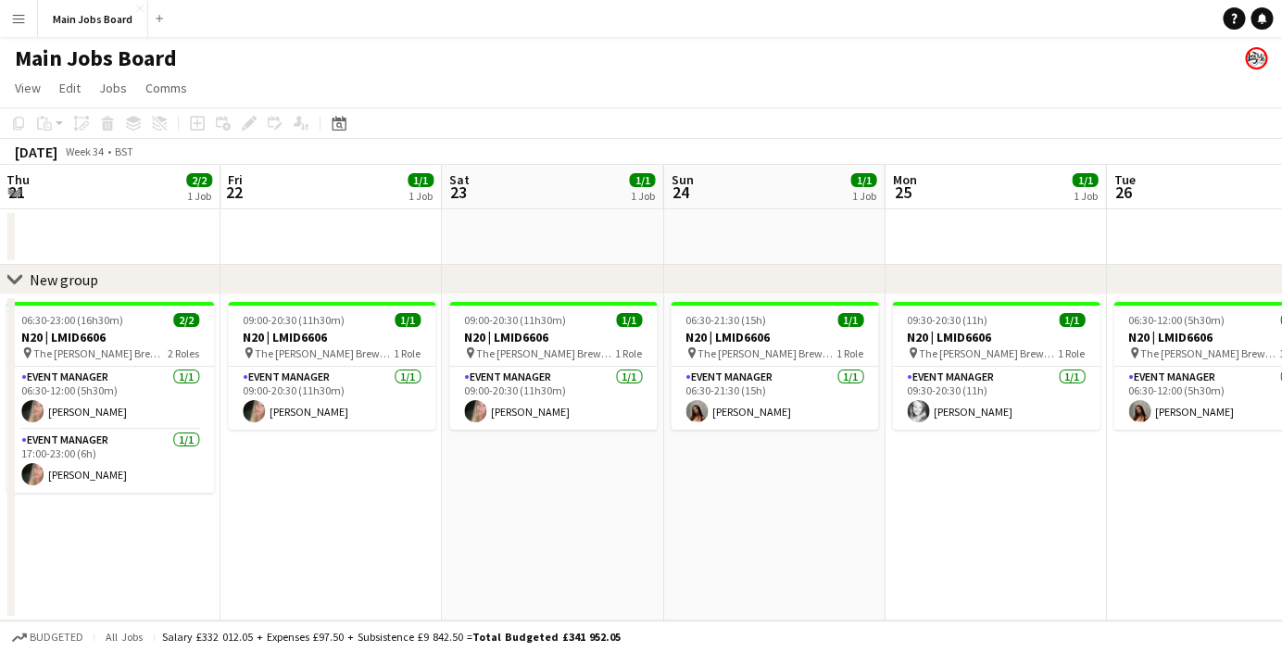
drag, startPoint x: 986, startPoint y: 413, endPoint x: 334, endPoint y: 430, distance: 652.5
click at [334, 430] on app-calendar-viewport "Mon 18 Tue 19 1/1 1 Job Wed 20 1/1 1 Job Thu 21 2/2 1 Job Fri 22 1/1 1 Job Sat …" at bounding box center [641, 393] width 1282 height 456
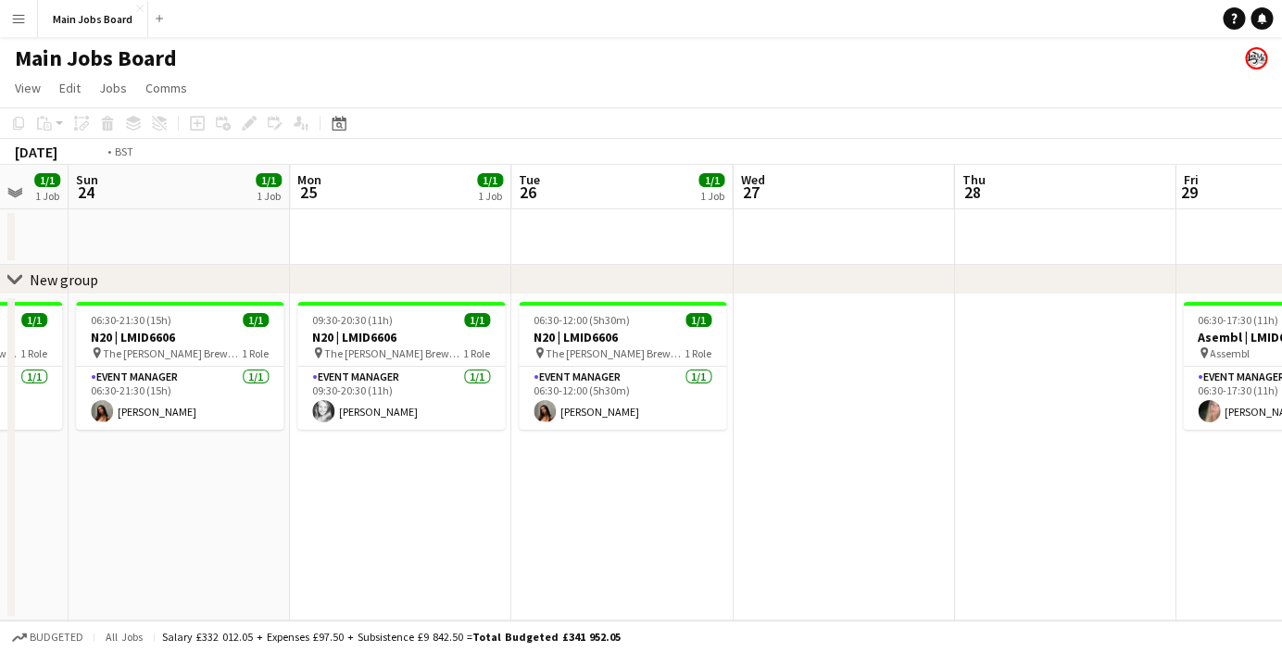
drag, startPoint x: 343, startPoint y: 425, endPoint x: 212, endPoint y: 428, distance: 130.7
click at [241, 428] on app-calendar-viewport "Thu 21 2/2 1 Job Fri 22 1/1 1 Job Sat 23 1/1 1 Job Sun 24 1/1 1 Job Mon 25 1/1 …" at bounding box center [641, 393] width 1282 height 456
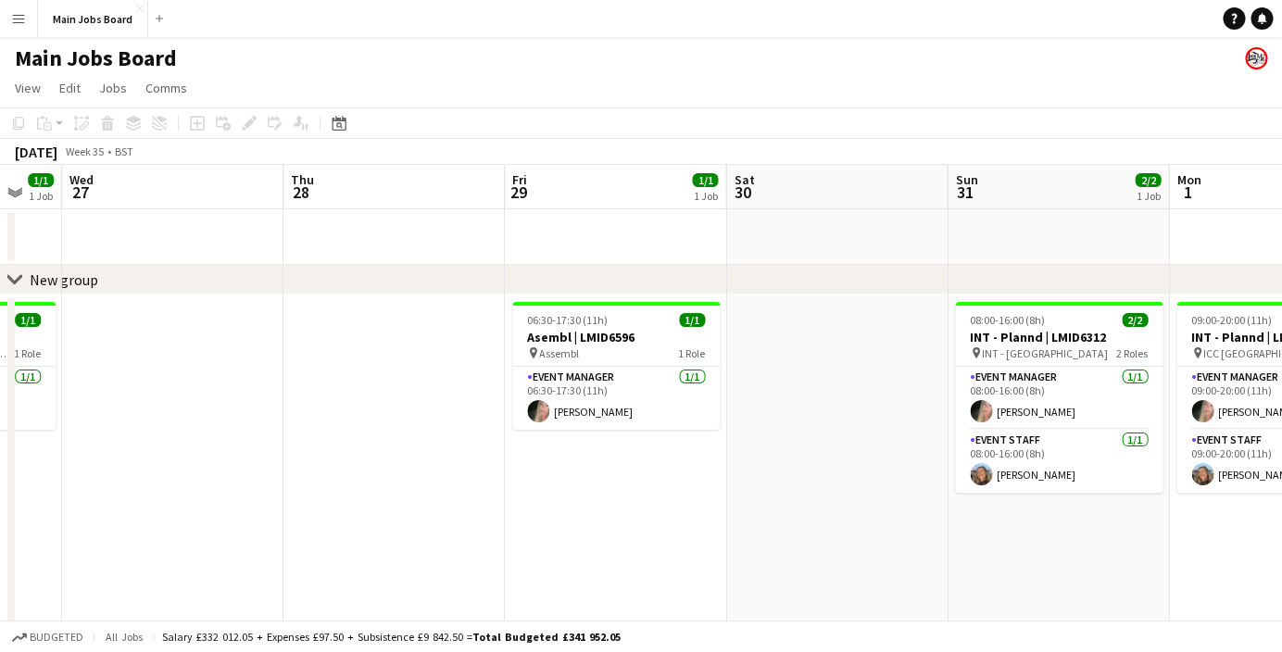
drag, startPoint x: 751, startPoint y: 454, endPoint x: 200, endPoint y: 456, distance: 550.4
click at [206, 456] on app-calendar-viewport "Sun 24 1/1 1 Job Mon 25 1/1 1 Job Tue 26 1/1 1 Job Wed 27 Thu 28 Fri 29 1/1 1 J…" at bounding box center [641, 425] width 1282 height 520
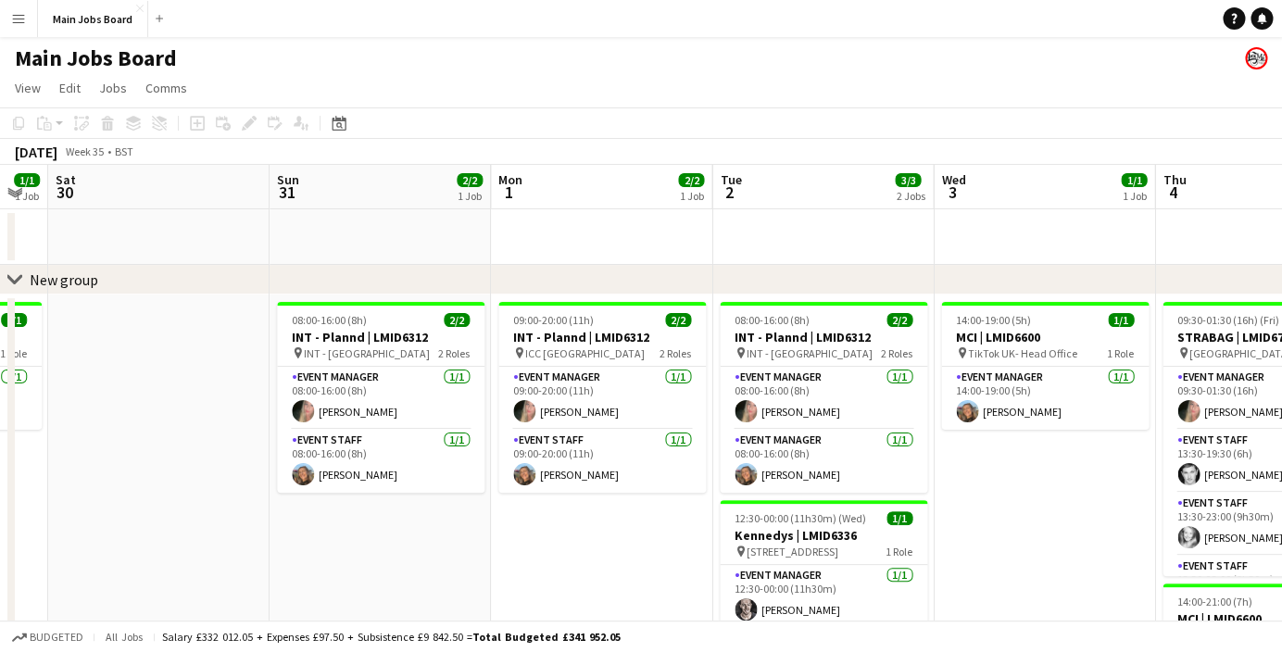
drag, startPoint x: 663, startPoint y: 389, endPoint x: 621, endPoint y: 389, distance: 42.6
click at [621, 389] on app-calendar-viewport "Wed 27 Thu 28 Fri 29 1/1 1 Job Sat 30 Sun 31 2/2 1 Job Mon 1 2/2 1 Job Tue 2 3/…" at bounding box center [641, 458] width 1282 height 586
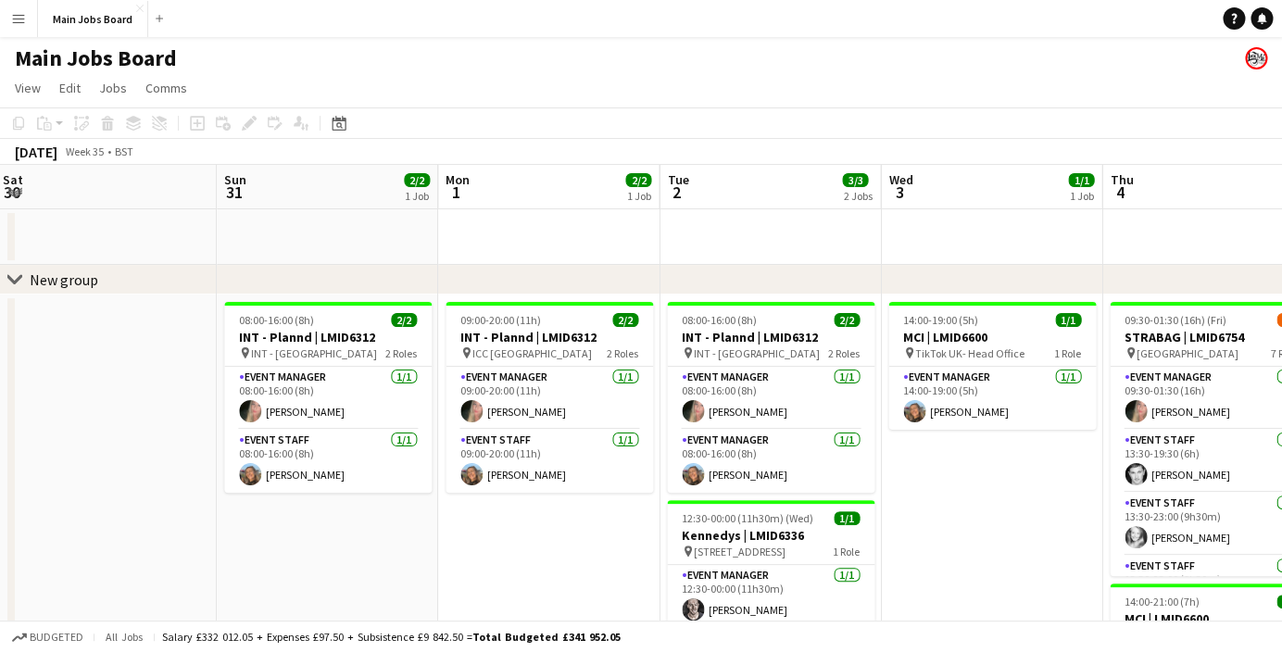
drag, startPoint x: 615, startPoint y: 496, endPoint x: 579, endPoint y: 496, distance: 36.1
click at [581, 496] on app-calendar-viewport "Wed 27 Thu 28 Fri 29 1/1 1 Job Sat 30 Sun 31 2/2 1 Job Mon 1 2/2 1 Job Tue 2 3/…" at bounding box center [641, 458] width 1282 height 586
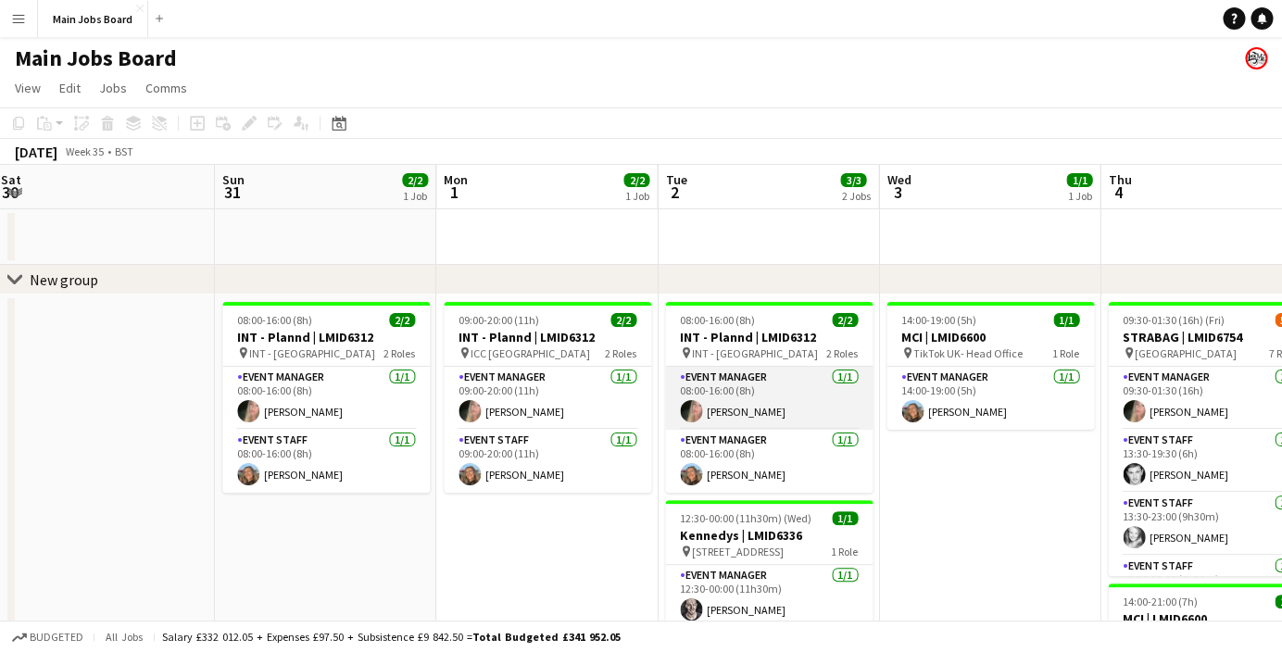
click at [730, 404] on app-card-role "Event Manager [DATE] 08:00-16:00 (8h) [PERSON_NAME]" at bounding box center [769, 398] width 208 height 63
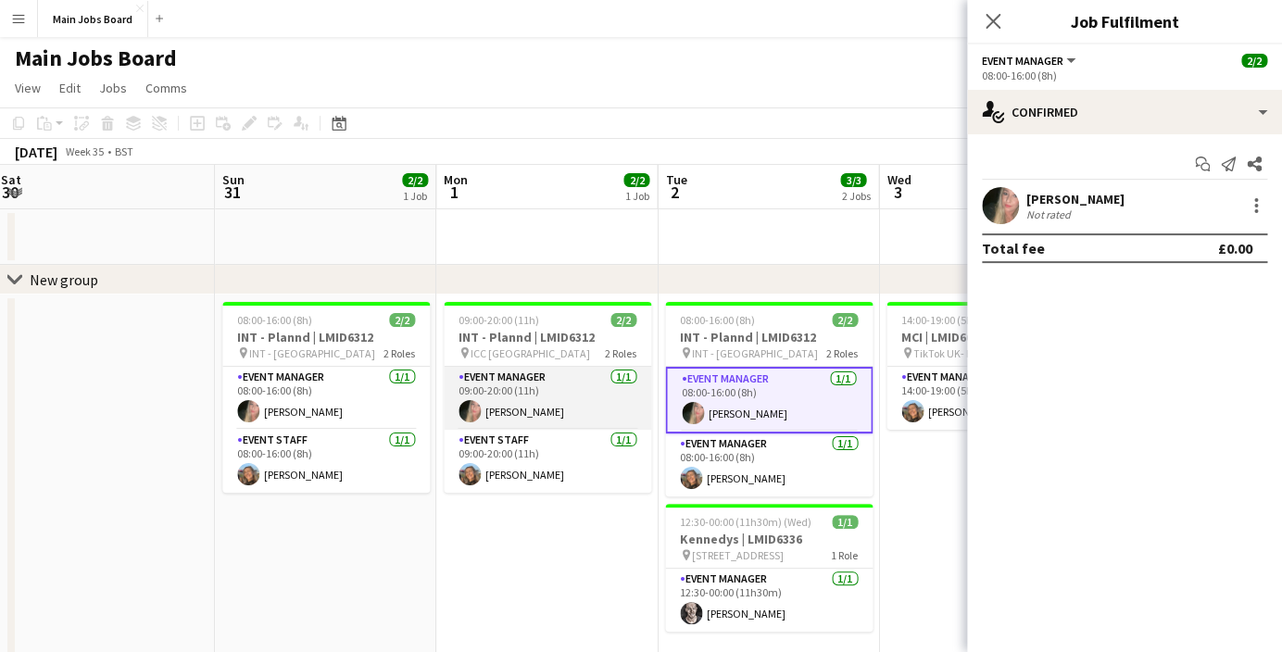
click at [561, 399] on app-card-role "Event Manager [DATE] 09:00-20:00 (11h) [PERSON_NAME]" at bounding box center [548, 398] width 208 height 63
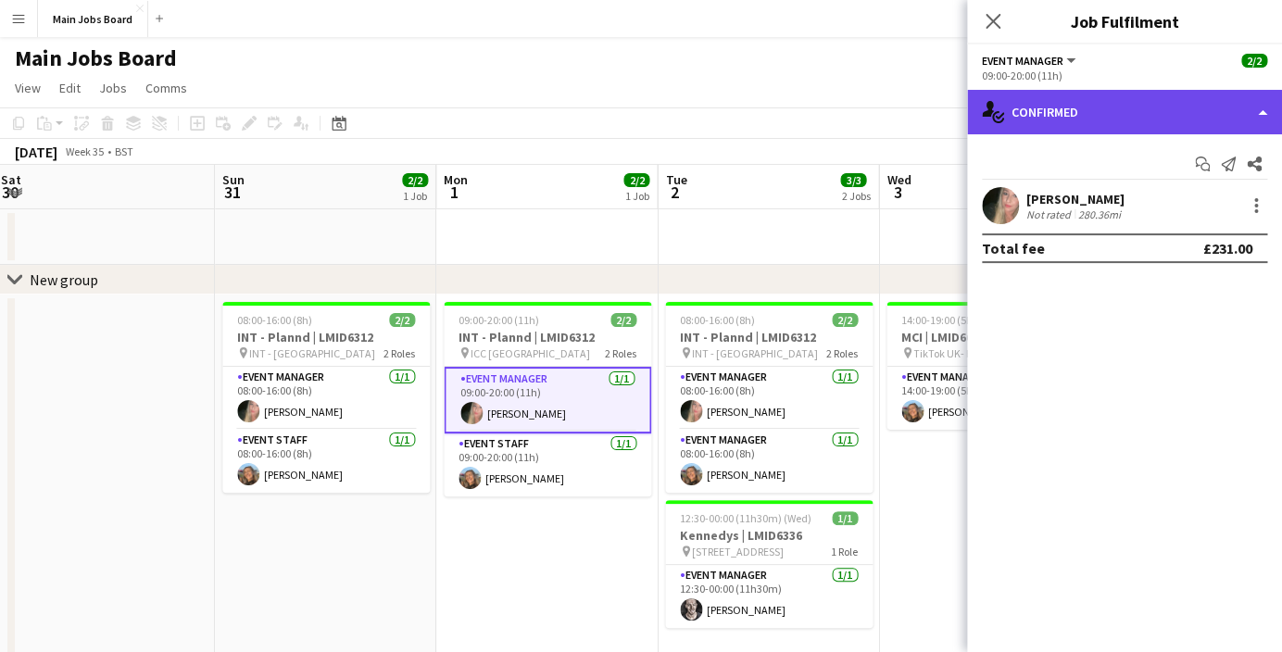
click at [1074, 130] on div "single-neutral-actions-check-2 Confirmed" at bounding box center [1124, 112] width 315 height 44
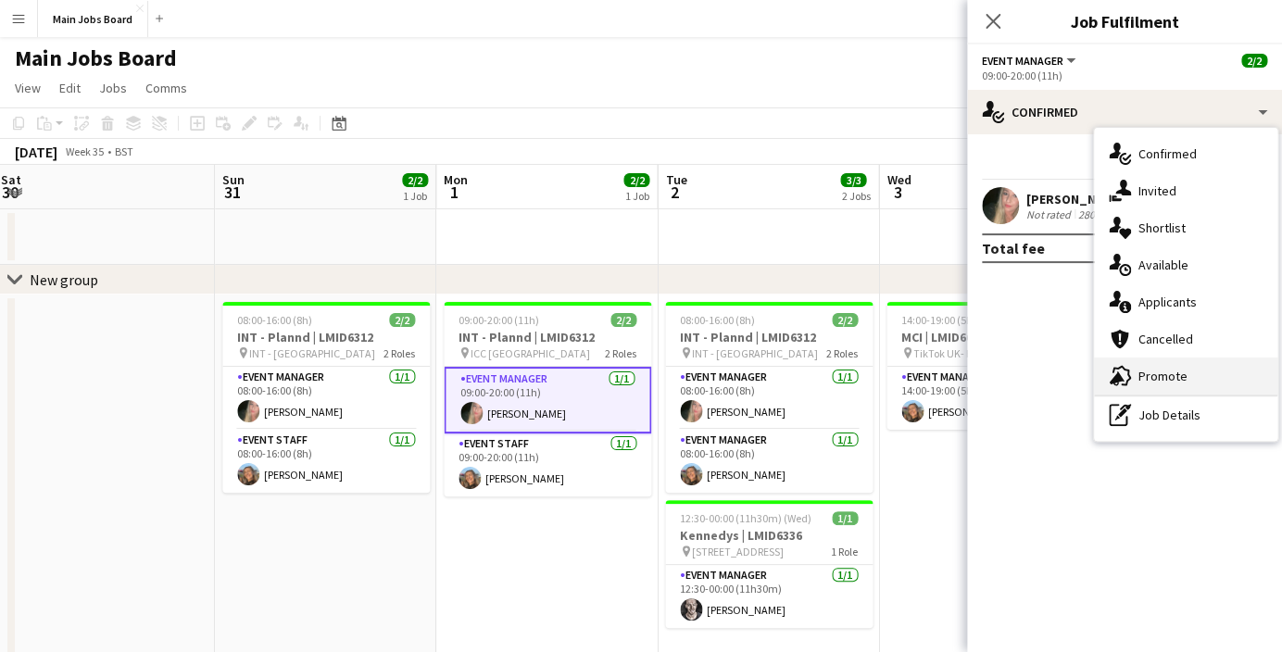
click at [1137, 394] on div "advertising-megaphone Promote" at bounding box center [1185, 376] width 183 height 37
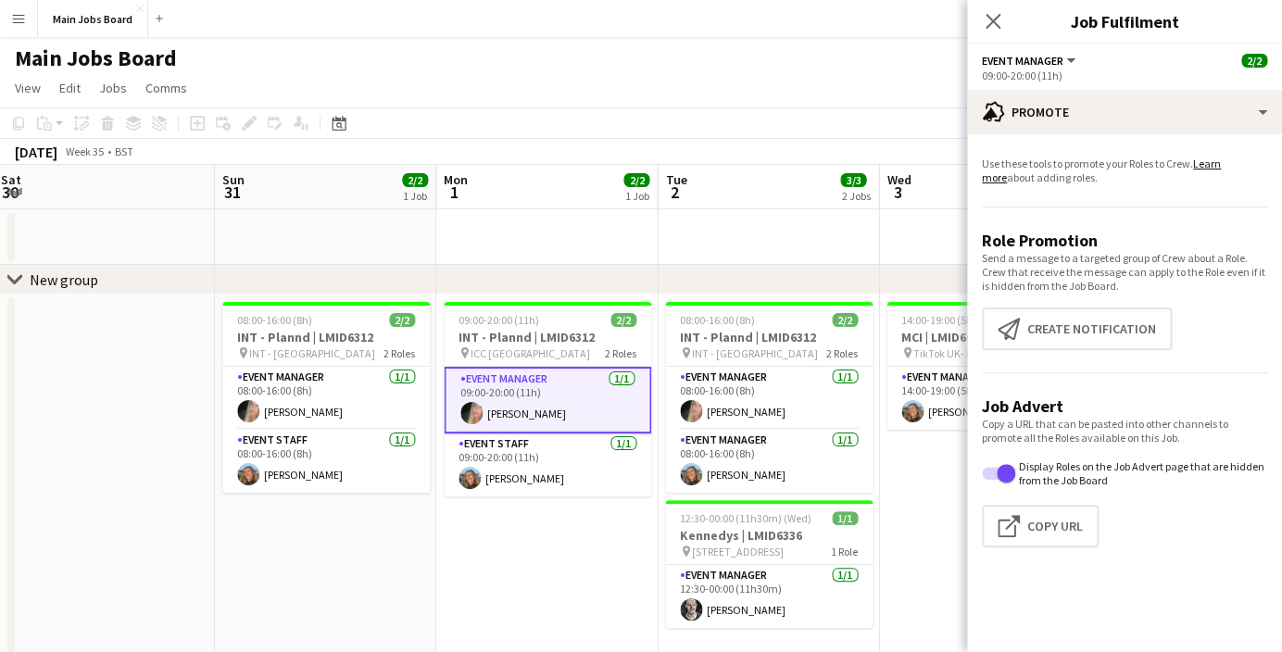
click at [529, 412] on app-card-role "Event Manager [DATE] 09:00-20:00 (11h) [PERSON_NAME]" at bounding box center [548, 400] width 208 height 67
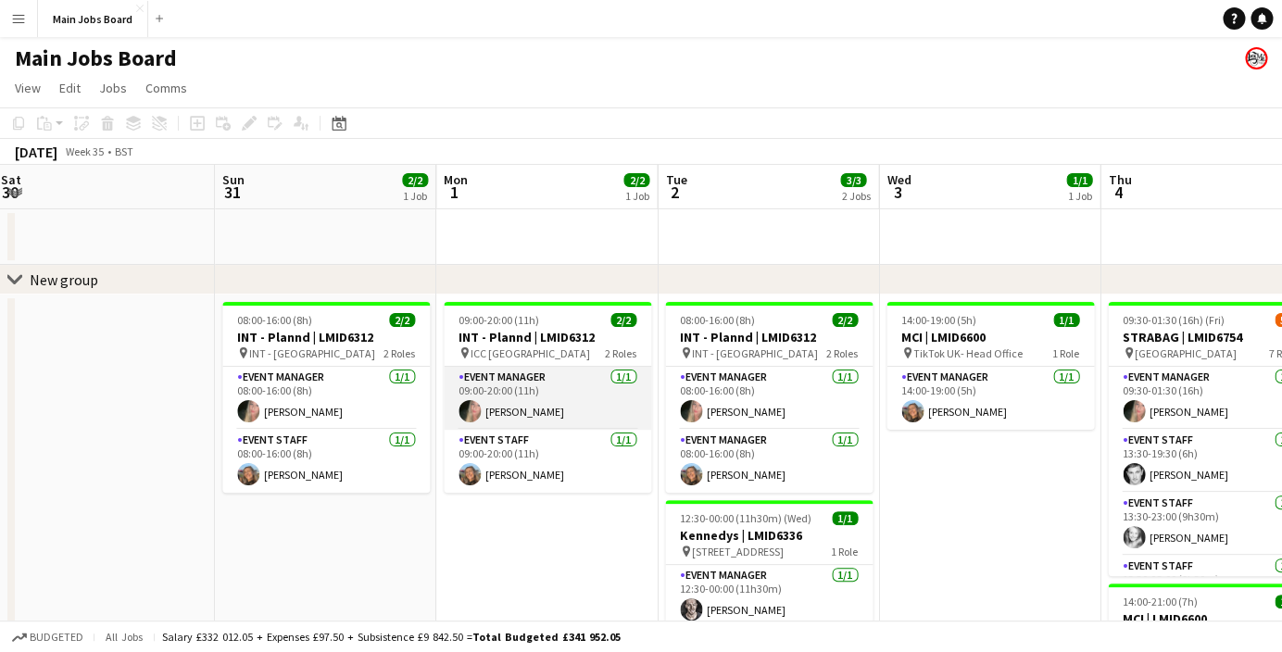
click at [529, 412] on app-card-role "Event Manager [DATE] 09:00-20:00 (11h) [PERSON_NAME]" at bounding box center [548, 398] width 208 height 63
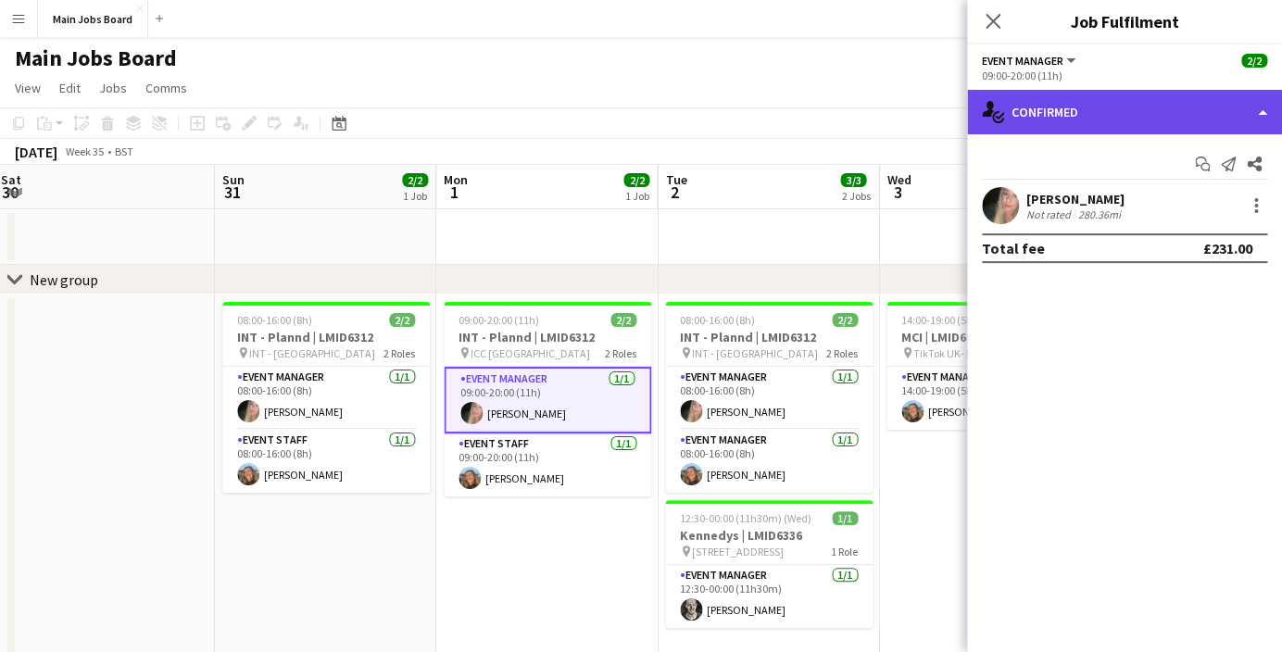
click at [1032, 120] on div "single-neutral-actions-check-2 Confirmed" at bounding box center [1124, 112] width 315 height 44
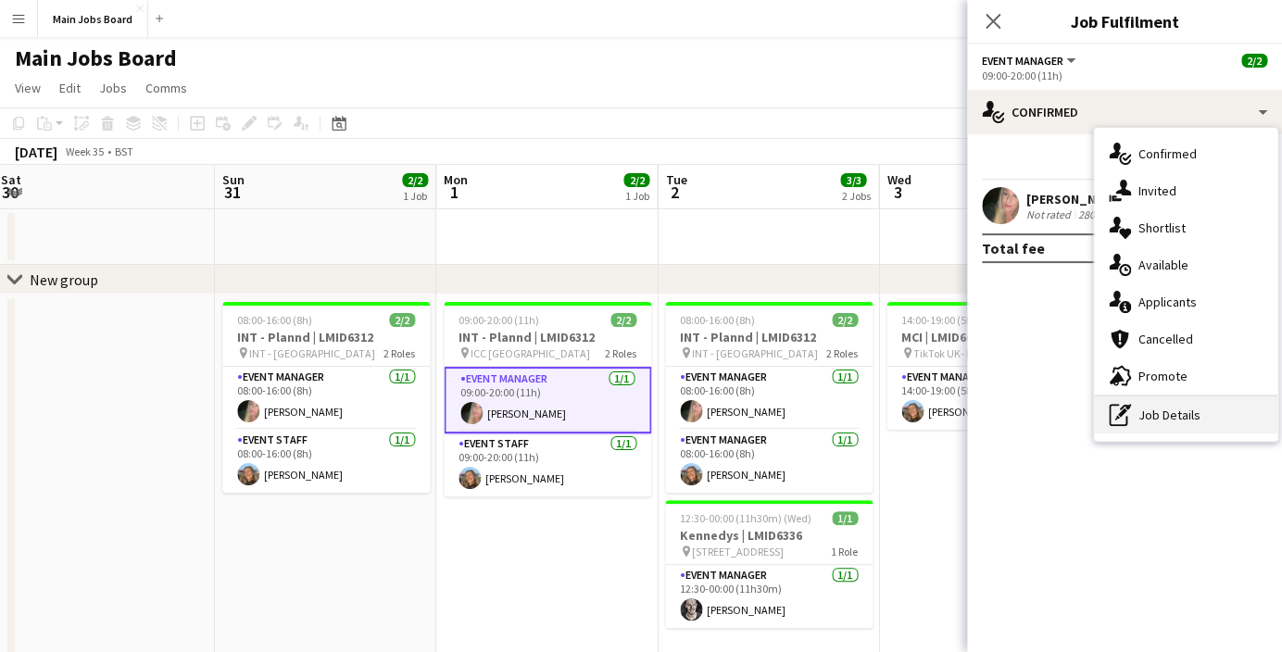
click at [1133, 416] on div "pen-write Job Details" at bounding box center [1185, 415] width 183 height 37
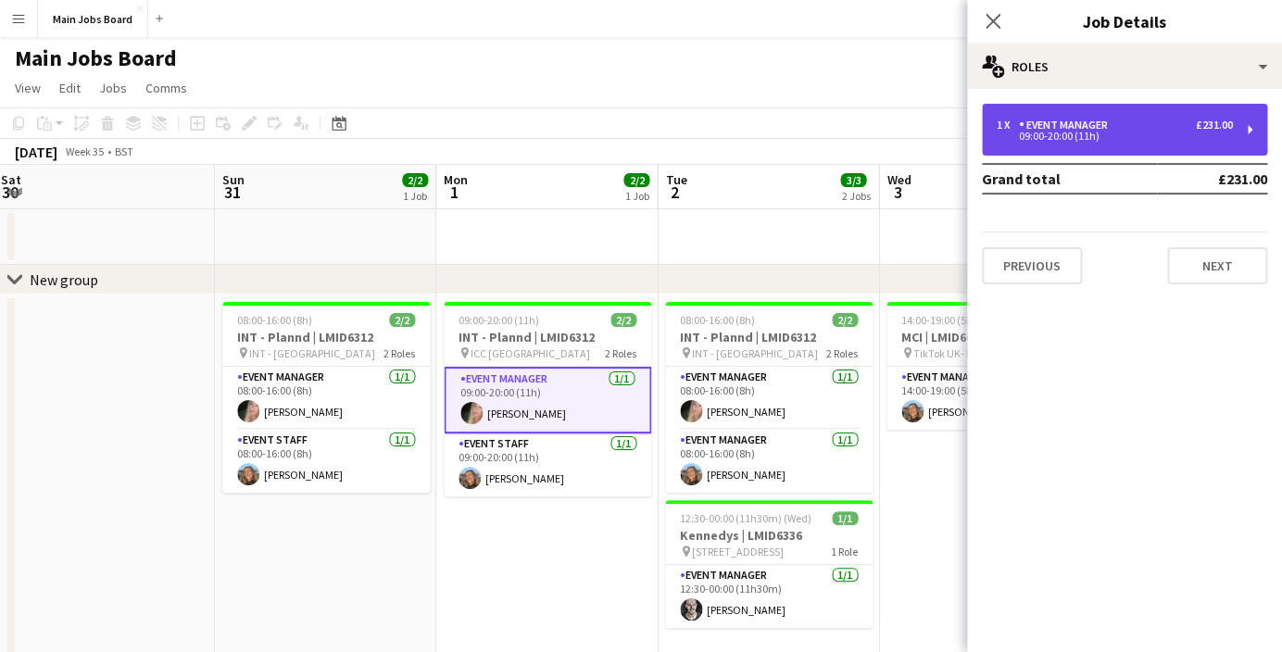
click at [1107, 137] on div "09:00-20:00 (11h)" at bounding box center [1115, 136] width 236 height 9
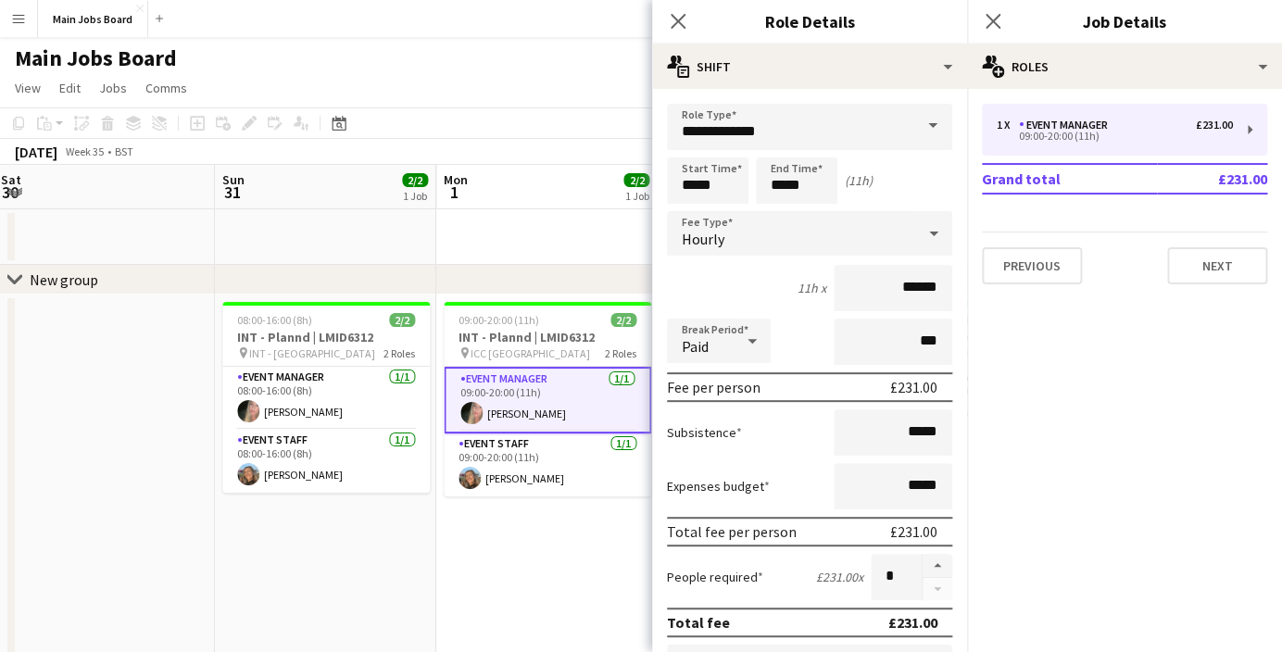
click at [19, 17] on app-icon "Menu" at bounding box center [18, 18] width 15 height 15
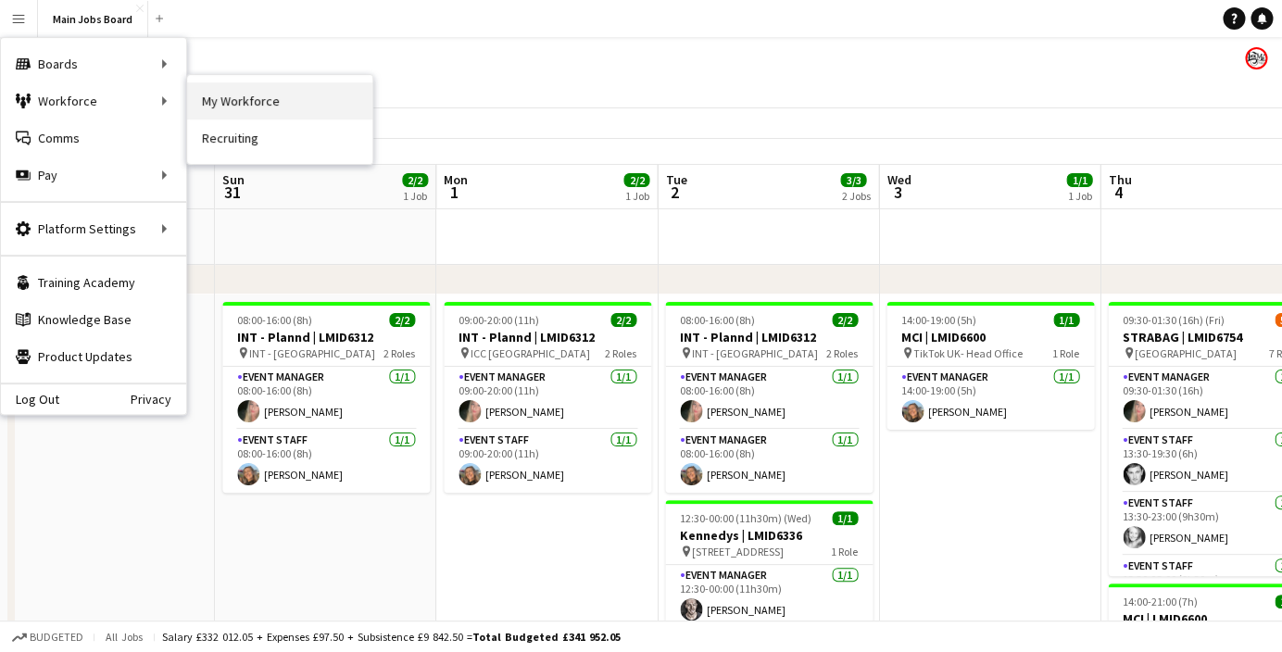
click at [235, 91] on link "My Workforce" at bounding box center [279, 100] width 185 height 37
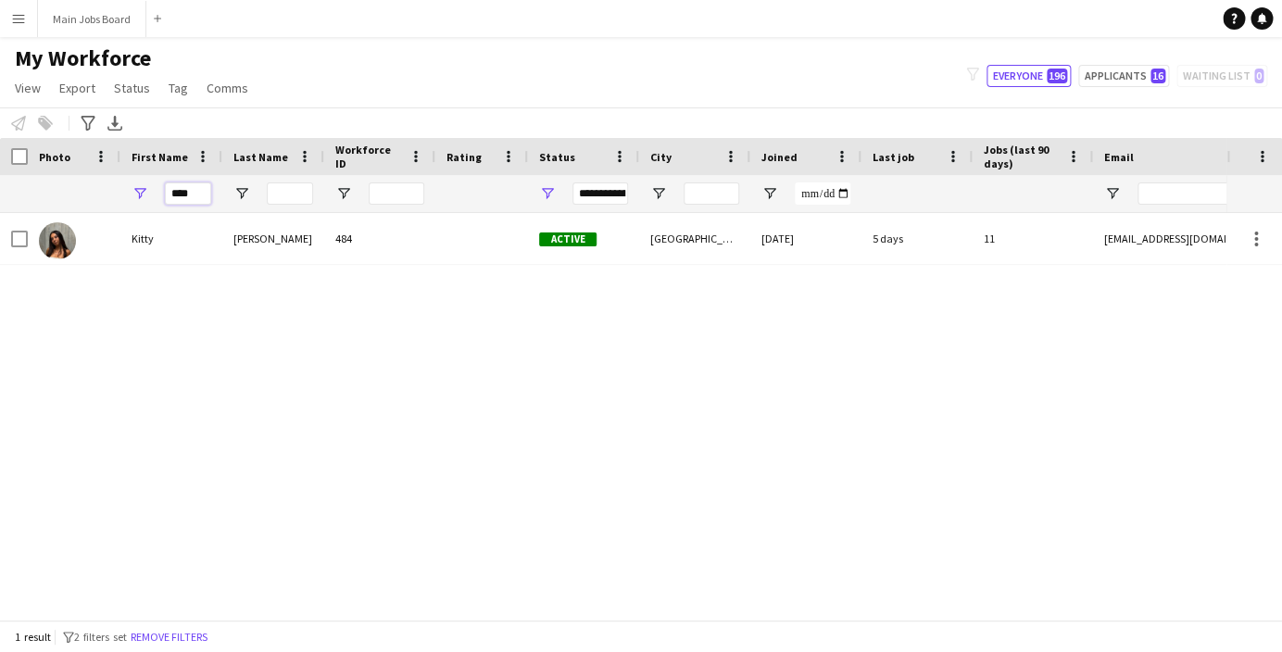
drag, startPoint x: 198, startPoint y: 201, endPoint x: 139, endPoint y: 201, distance: 59.3
click at [140, 201] on div "****" at bounding box center [171, 193] width 102 height 37
type input "*"
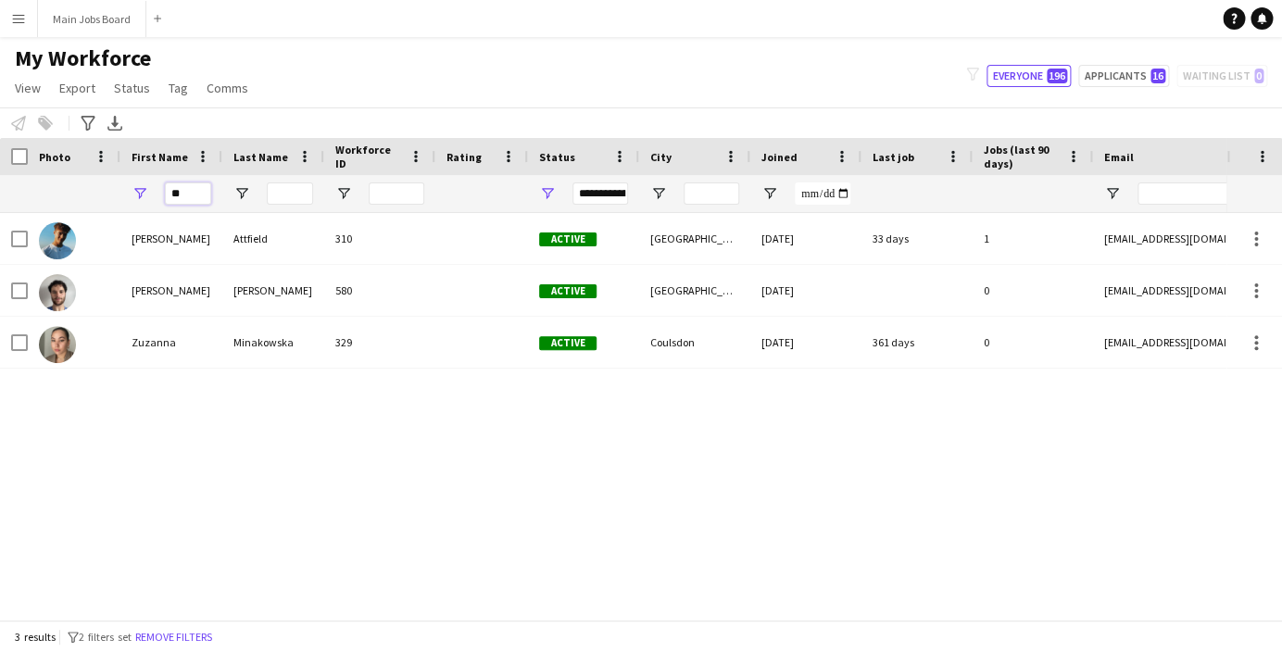
type input "*"
